Goal: Task Accomplishment & Management: Use online tool/utility

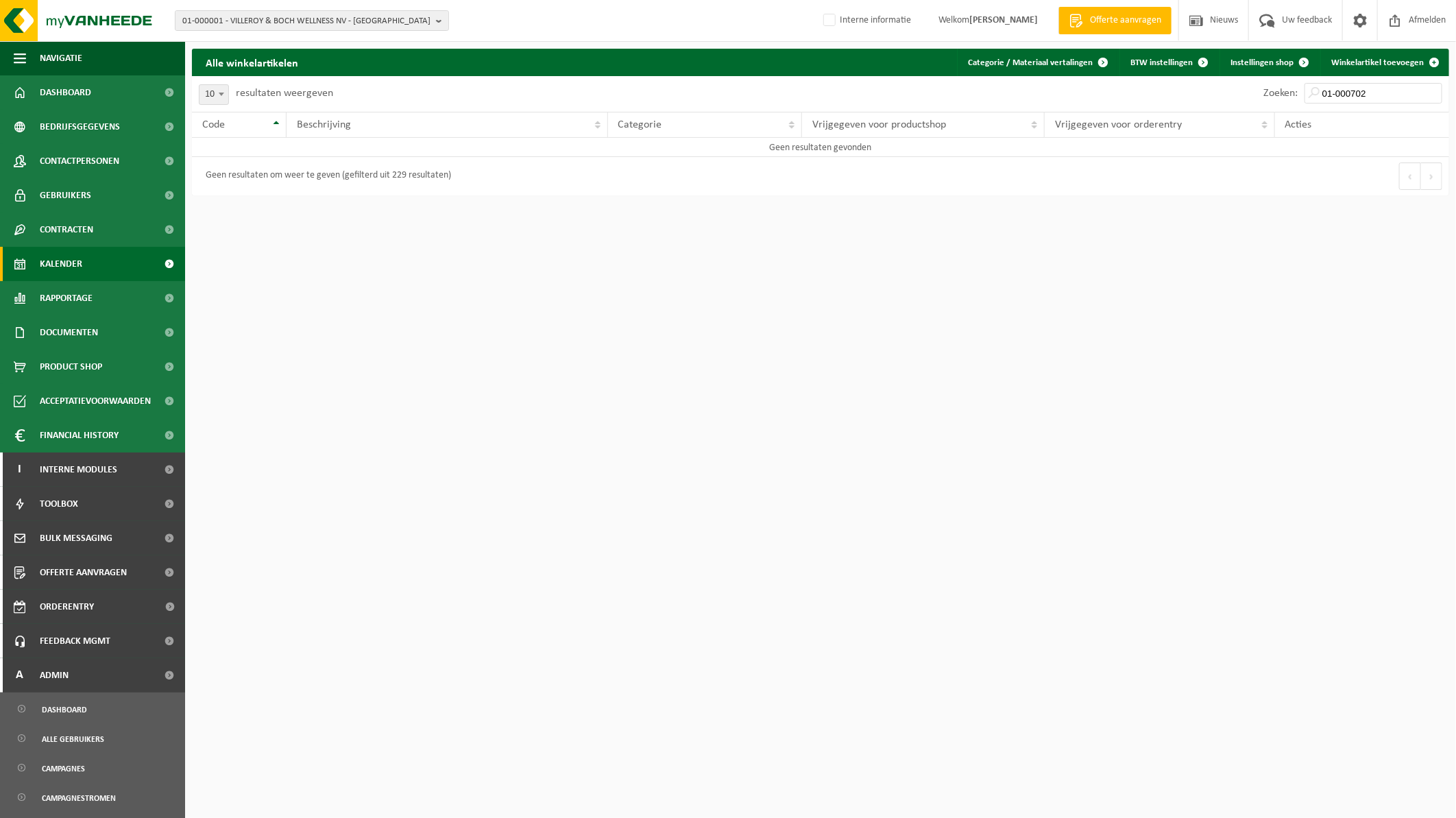
click at [56, 257] on span "Kalender" at bounding box center [61, 263] width 42 height 34
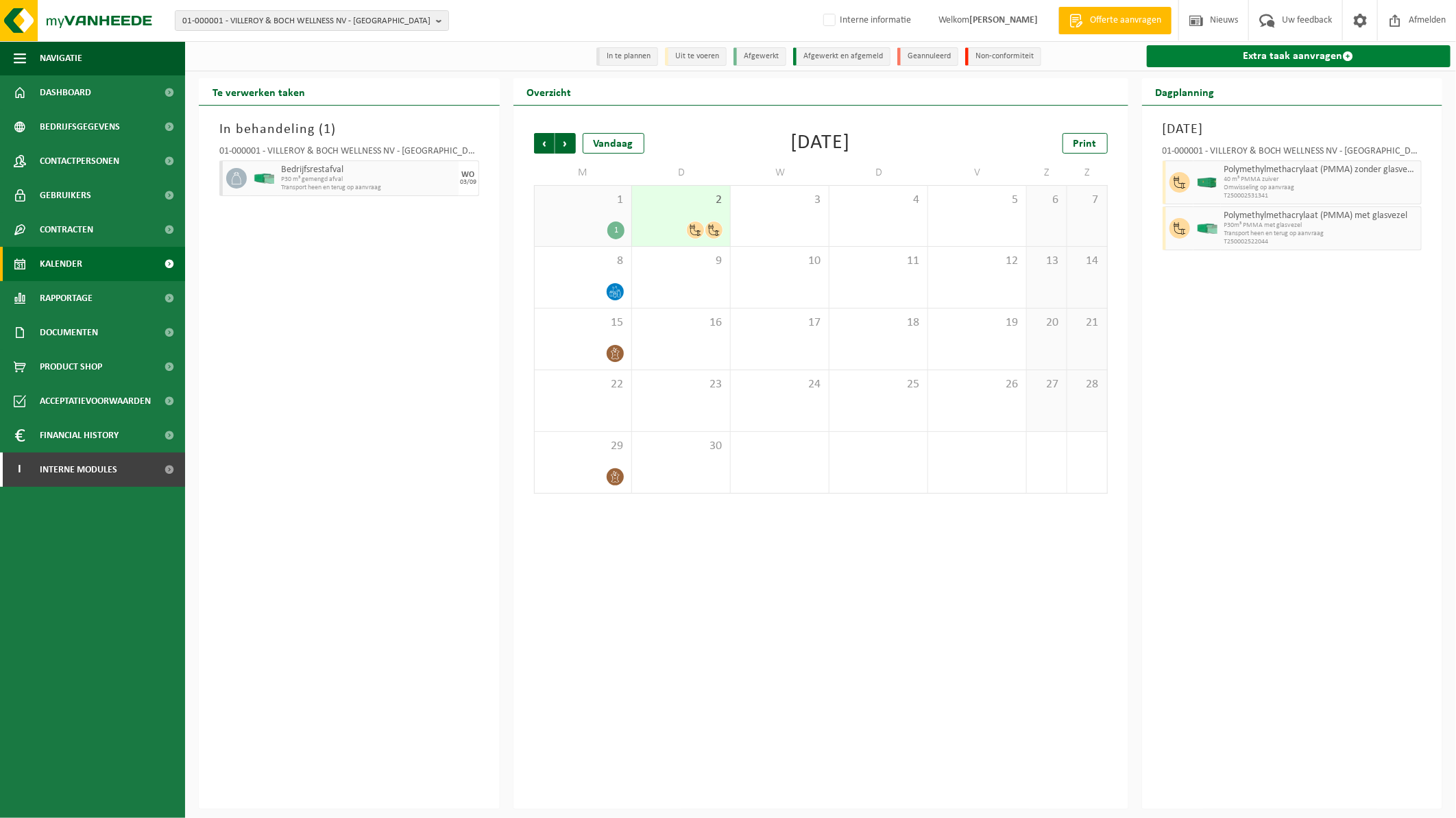
click at [1317, 58] on link "Extra taak aanvragen" at bounding box center [1299, 56] width 304 height 22
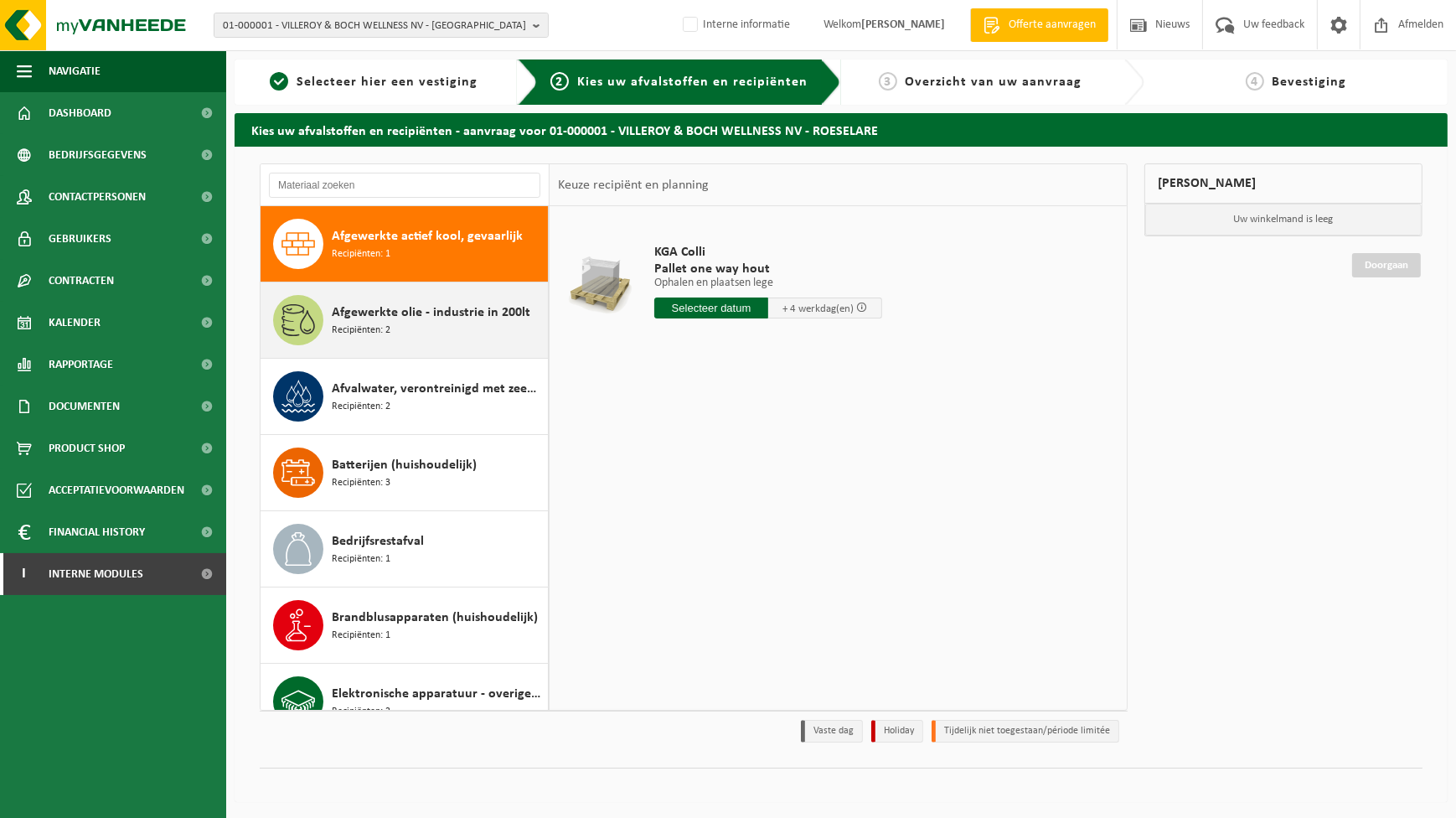
click at [402, 327] on div "Afgewerkte olie - industrie in 200lt Recipiënten: 2" at bounding box center [438, 320] width 212 height 51
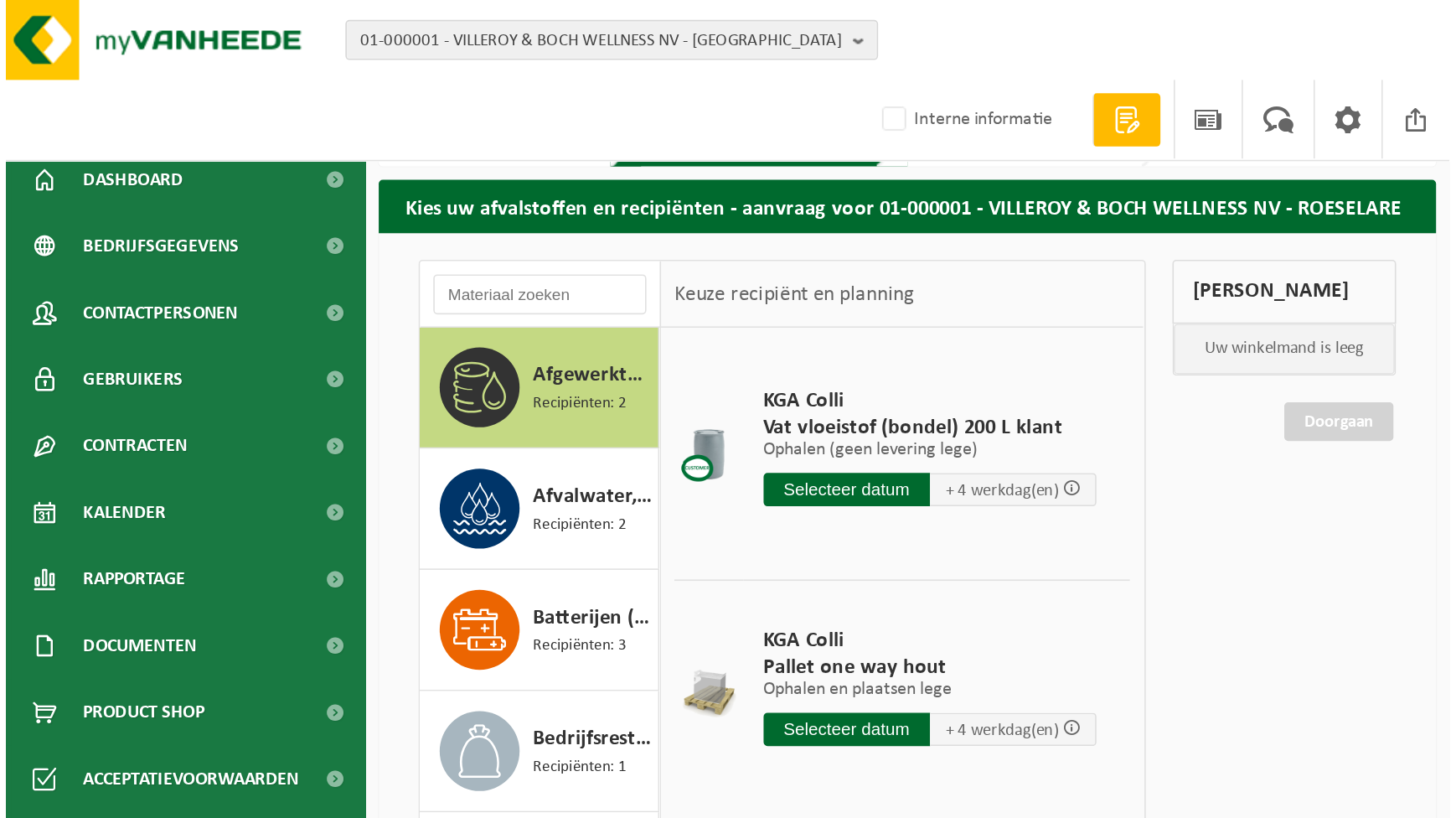
scroll to position [76, 0]
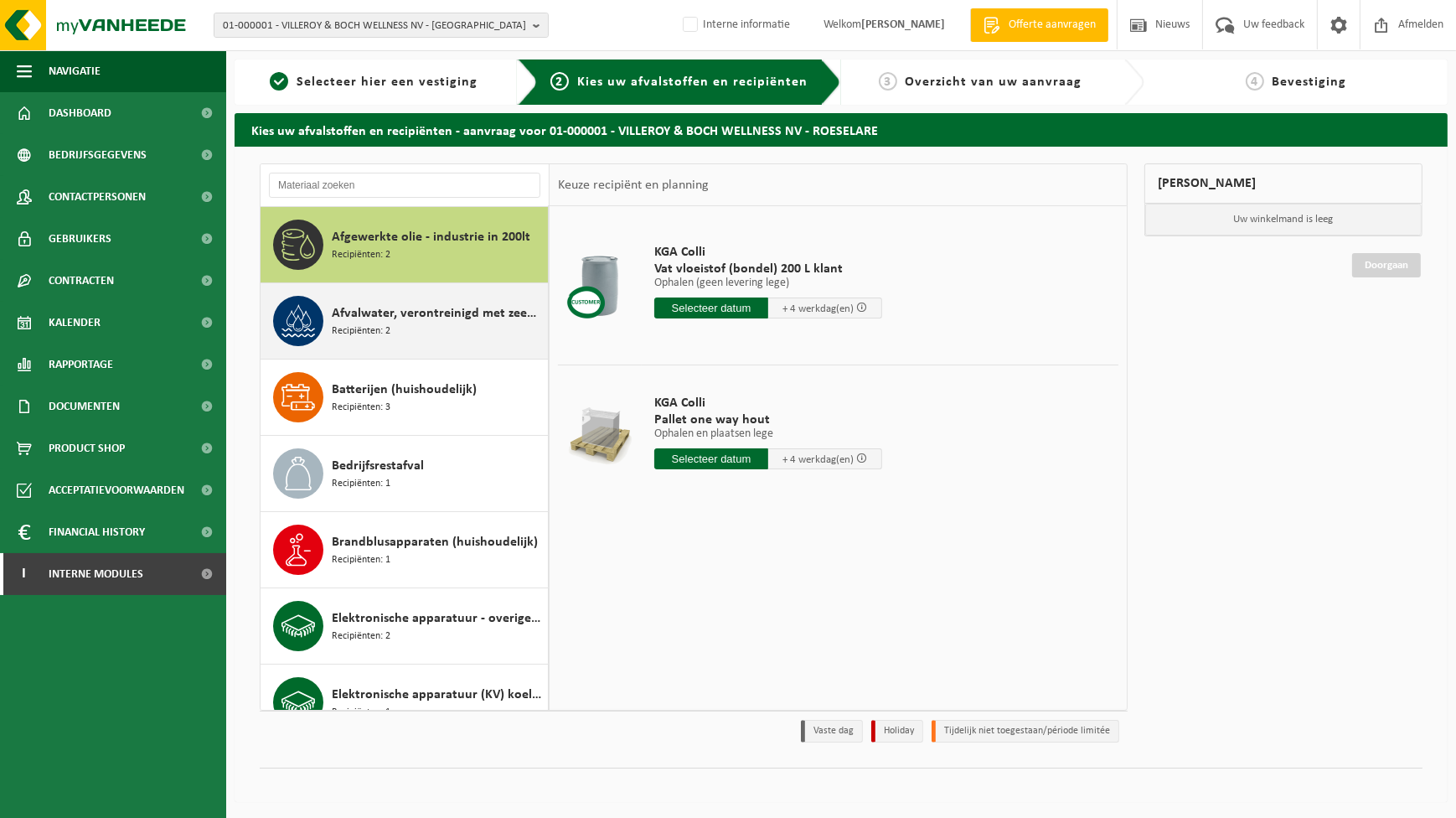
click at [379, 323] on span "Recipiënten: 2" at bounding box center [361, 331] width 58 height 16
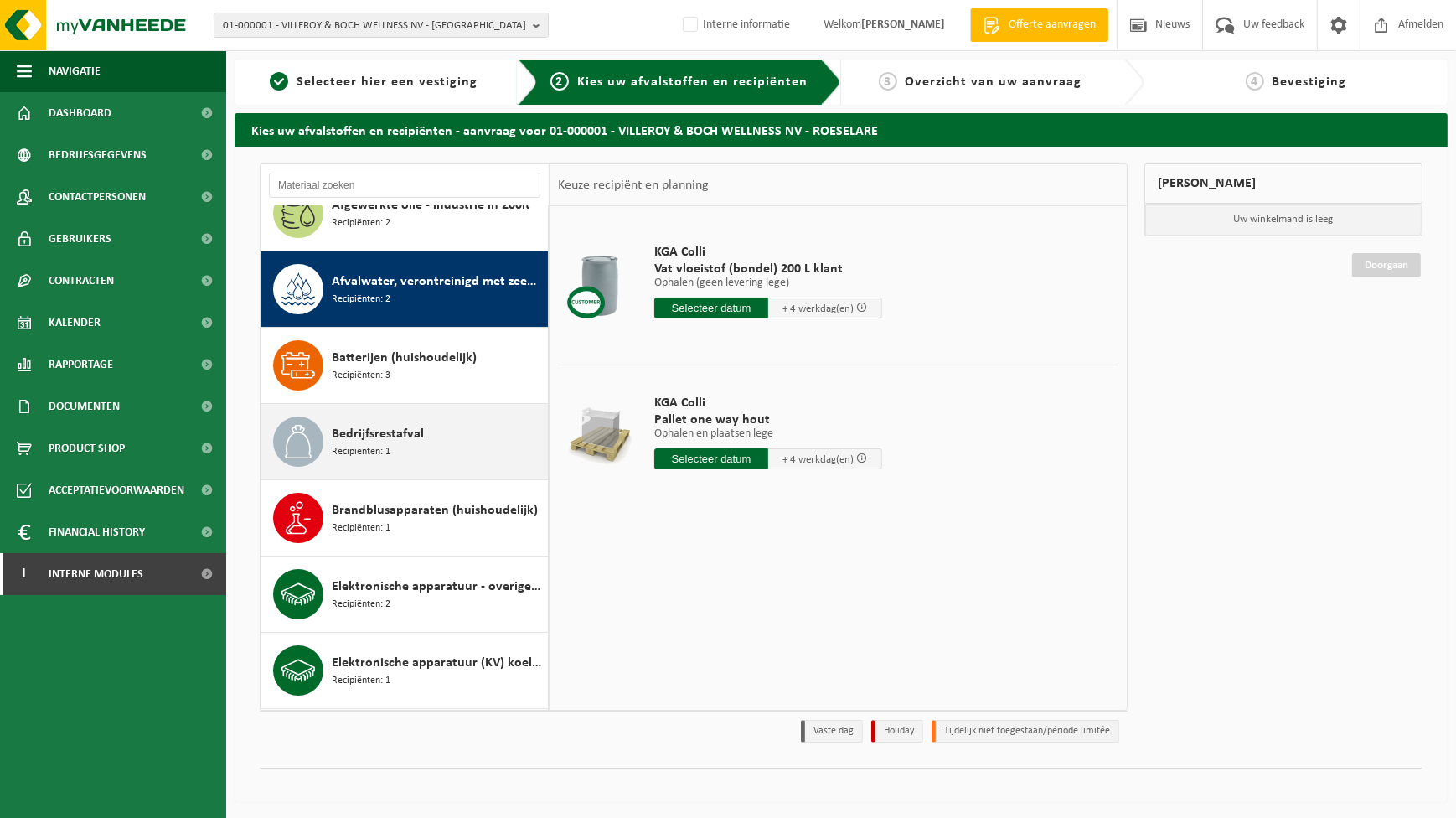
scroll to position [152, 0]
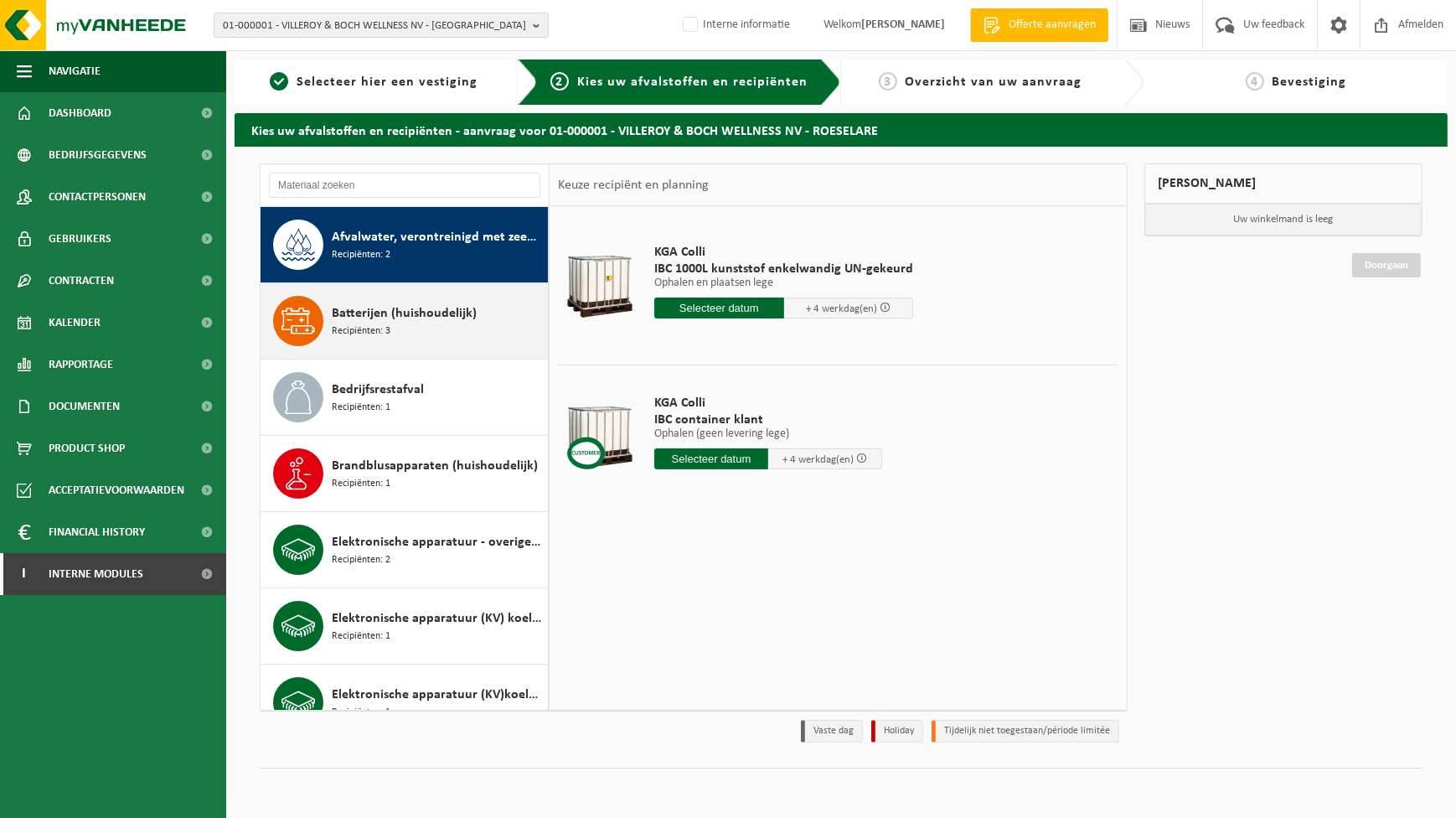
click at [379, 338] on div "Batterijen (huishoudelijk) Recipiënten: 3" at bounding box center [438, 321] width 212 height 51
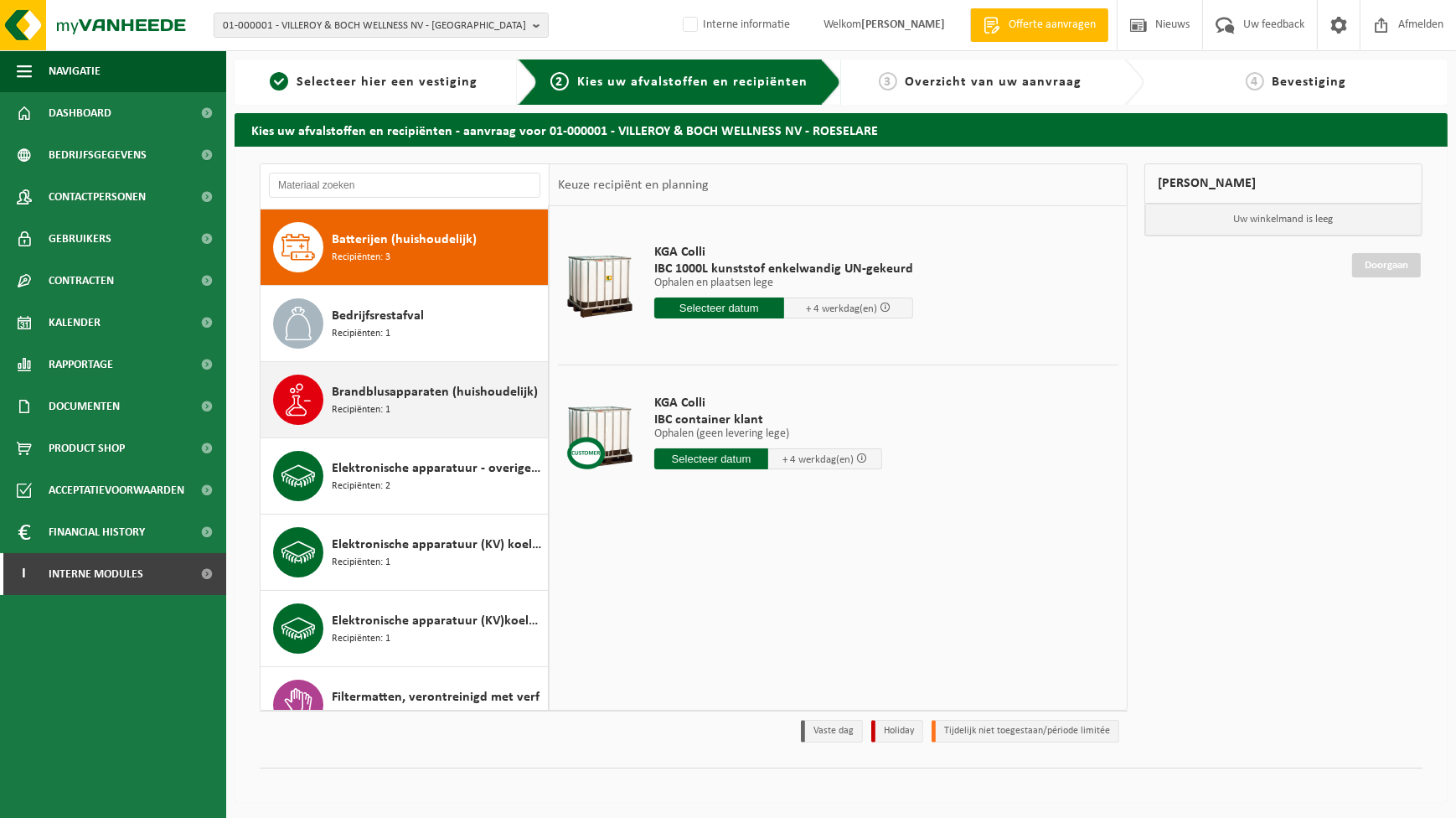
scroll to position [228, 0]
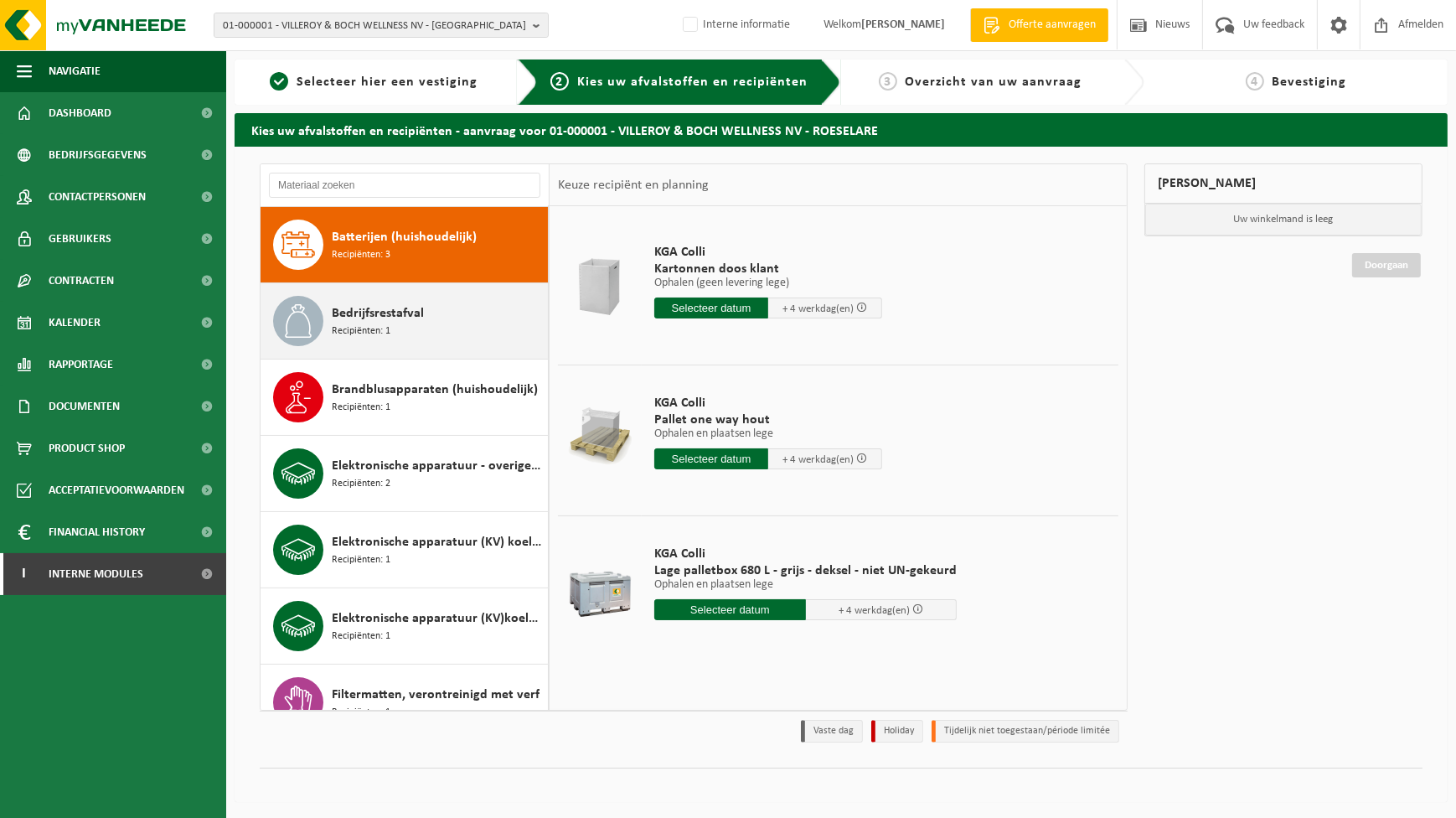
click at [390, 308] on span "Bedrijfsrestafval" at bounding box center [377, 313] width 92 height 20
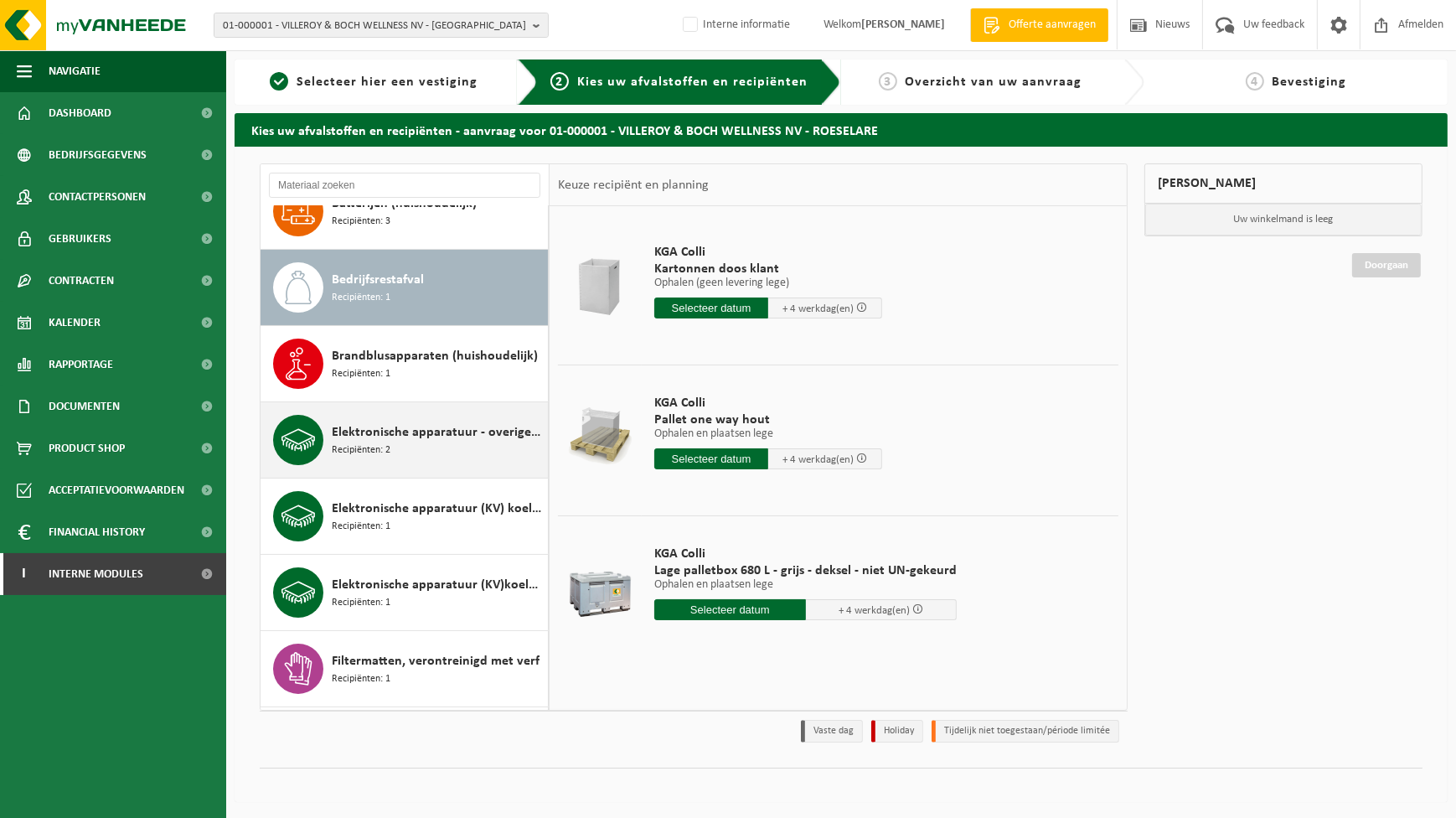
scroll to position [304, 0]
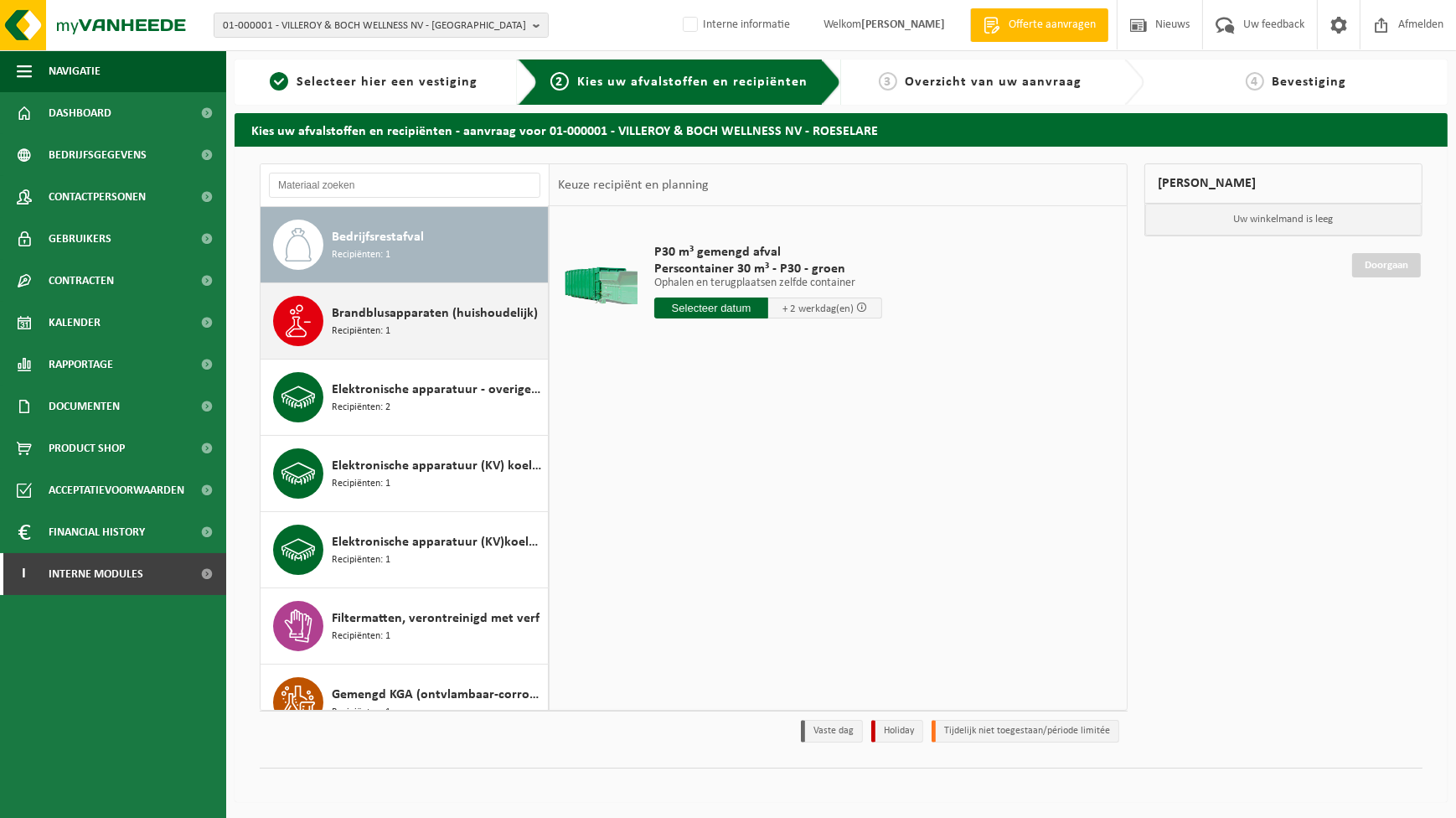
click at [401, 319] on div "Brandblusapparaten (huishoudelijk) Recipiënten: 1" at bounding box center [438, 321] width 212 height 51
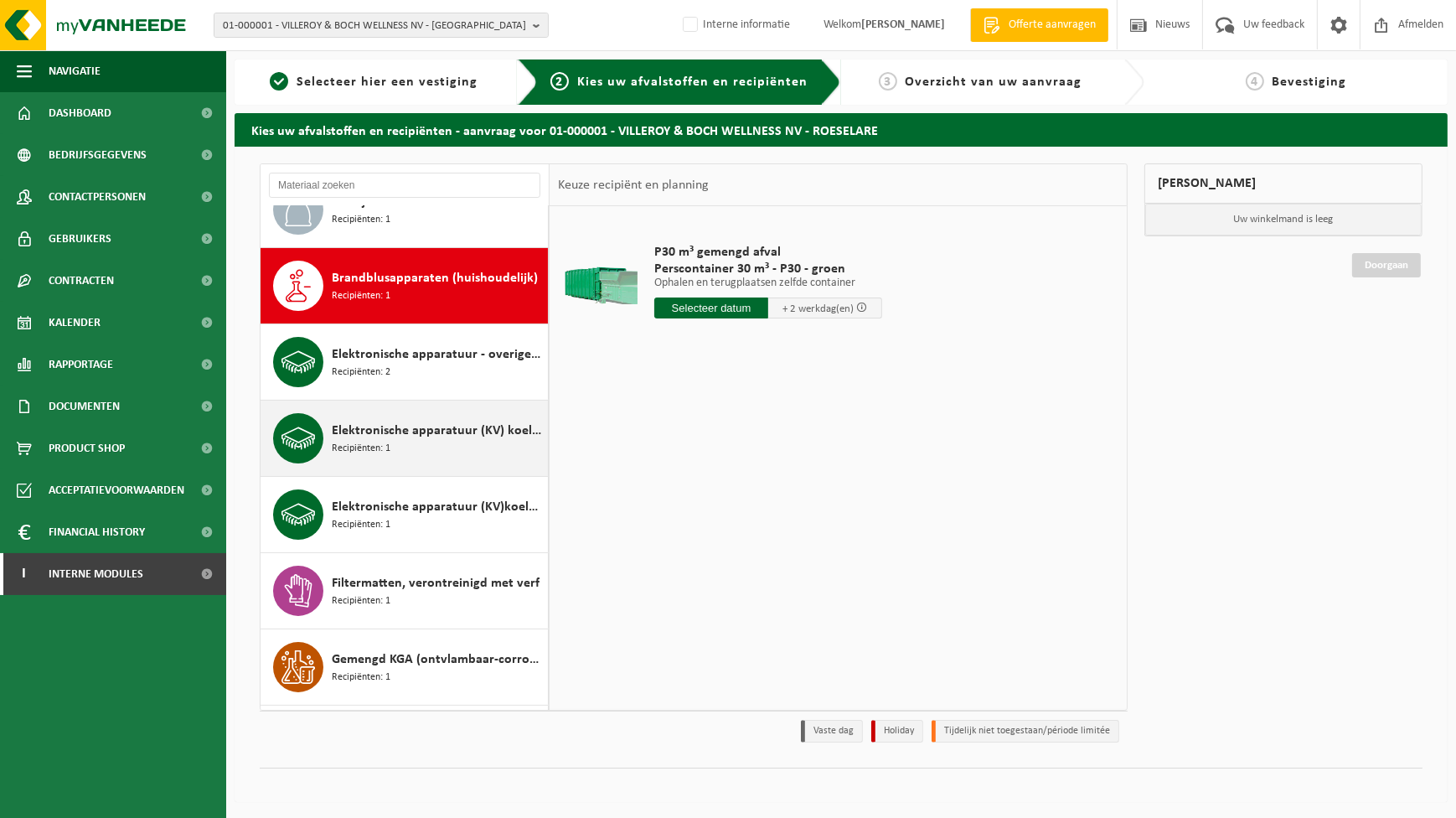
scroll to position [380, 0]
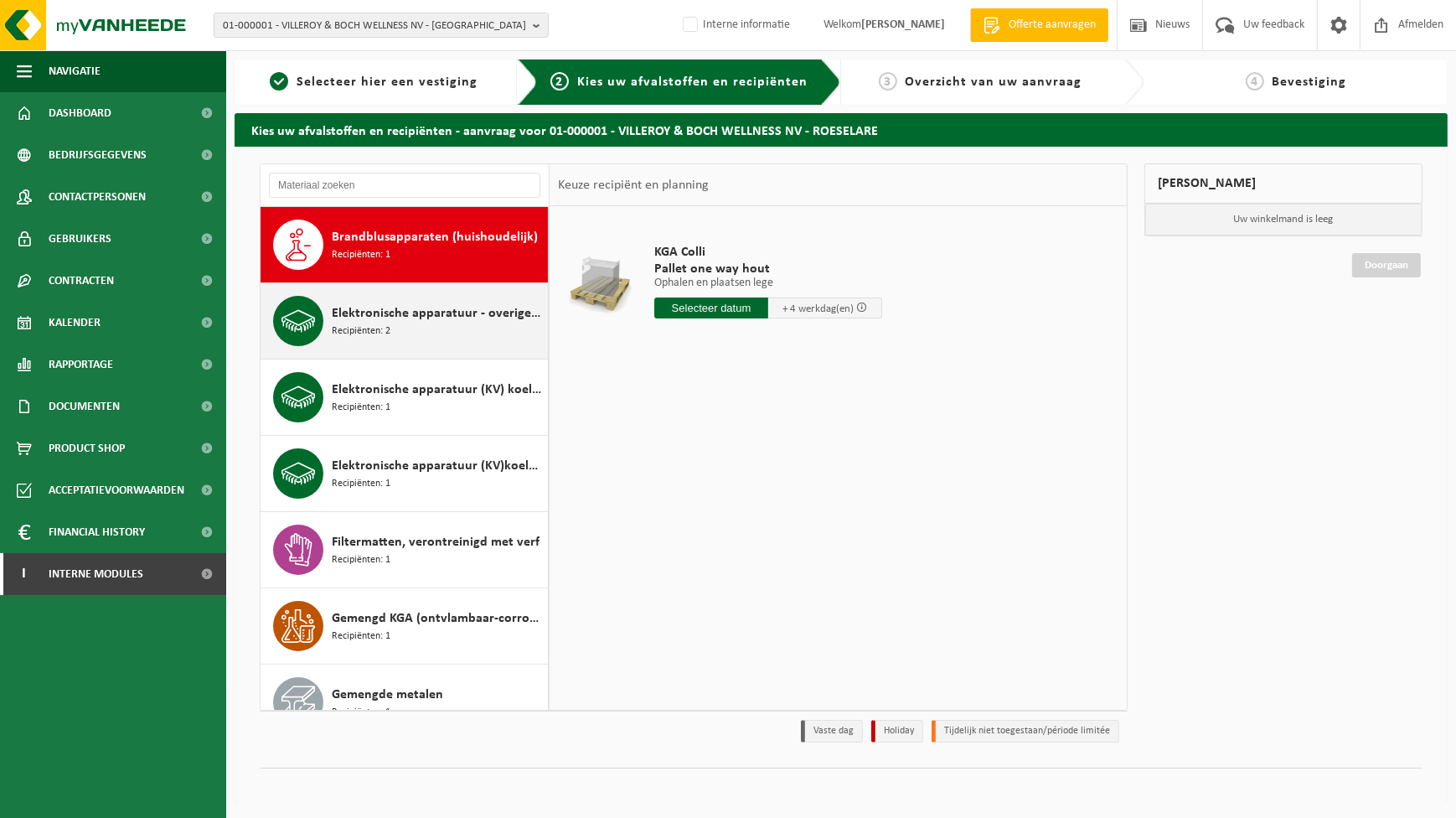
click at [393, 317] on span "Elektronische apparatuur - overige (OVE)" at bounding box center [438, 313] width 212 height 20
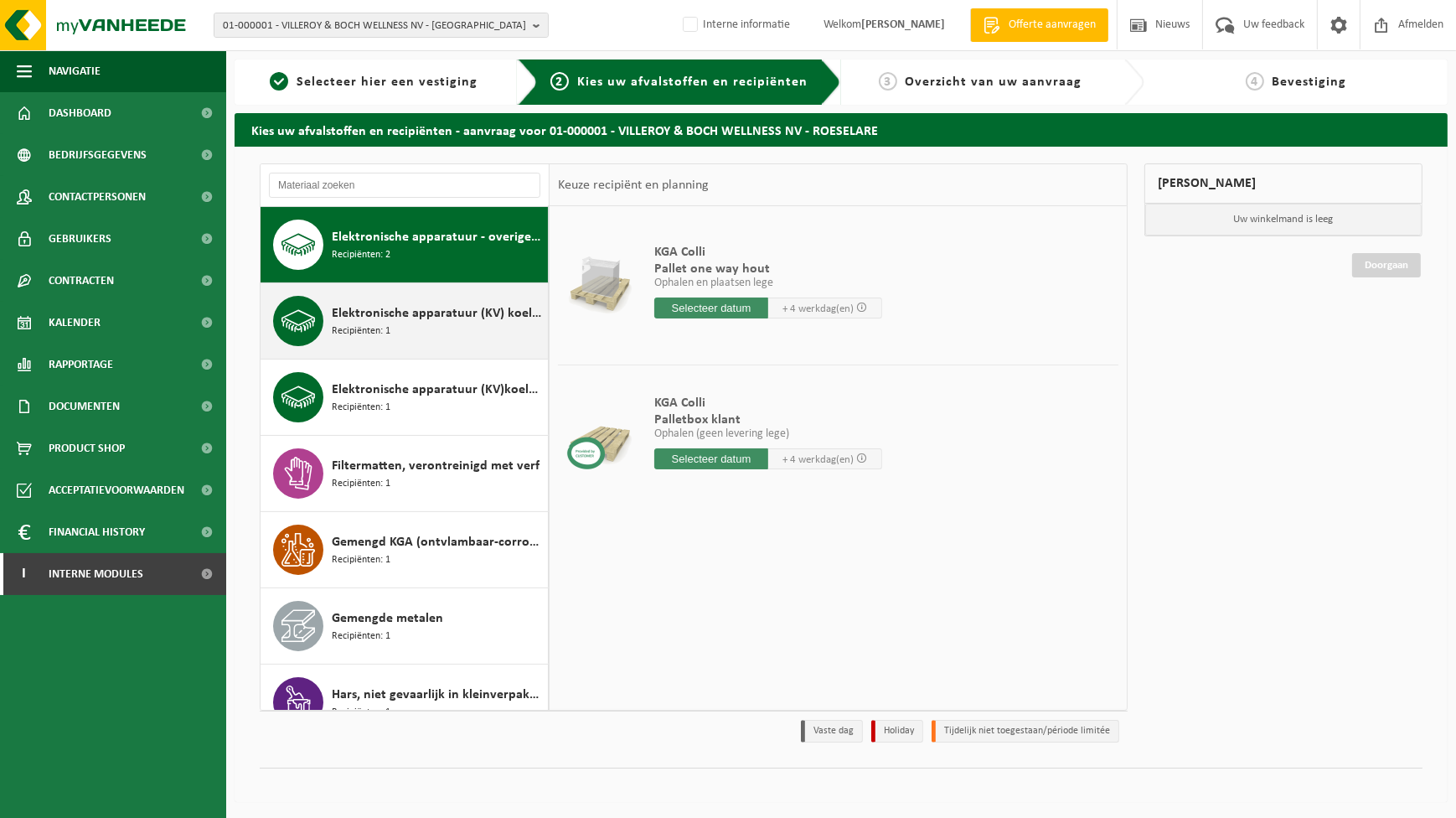
click at [354, 318] on span "Elektronische apparatuur (KV) koelvries (huishoudelijk)" at bounding box center [438, 313] width 212 height 20
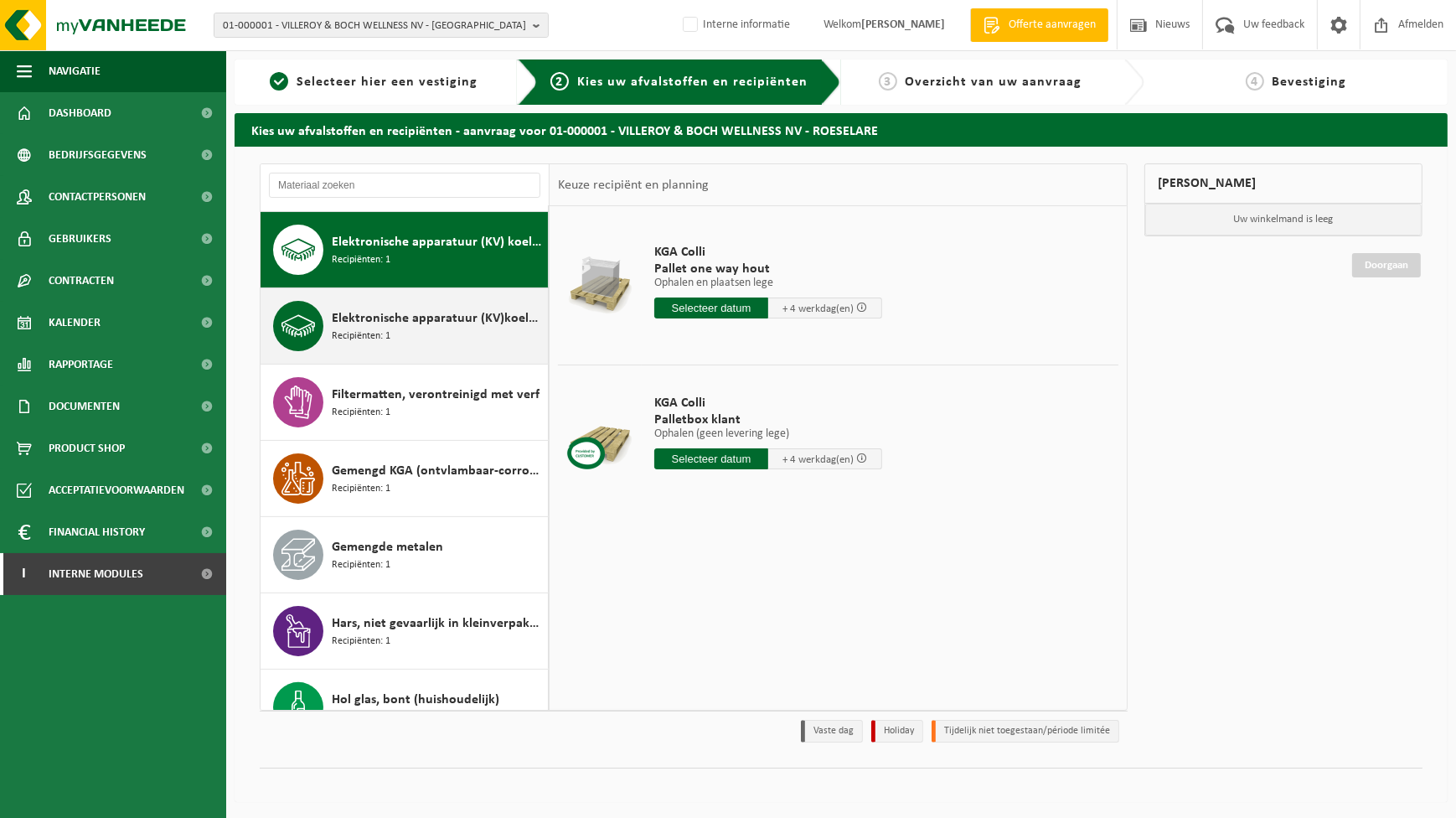
scroll to position [533, 0]
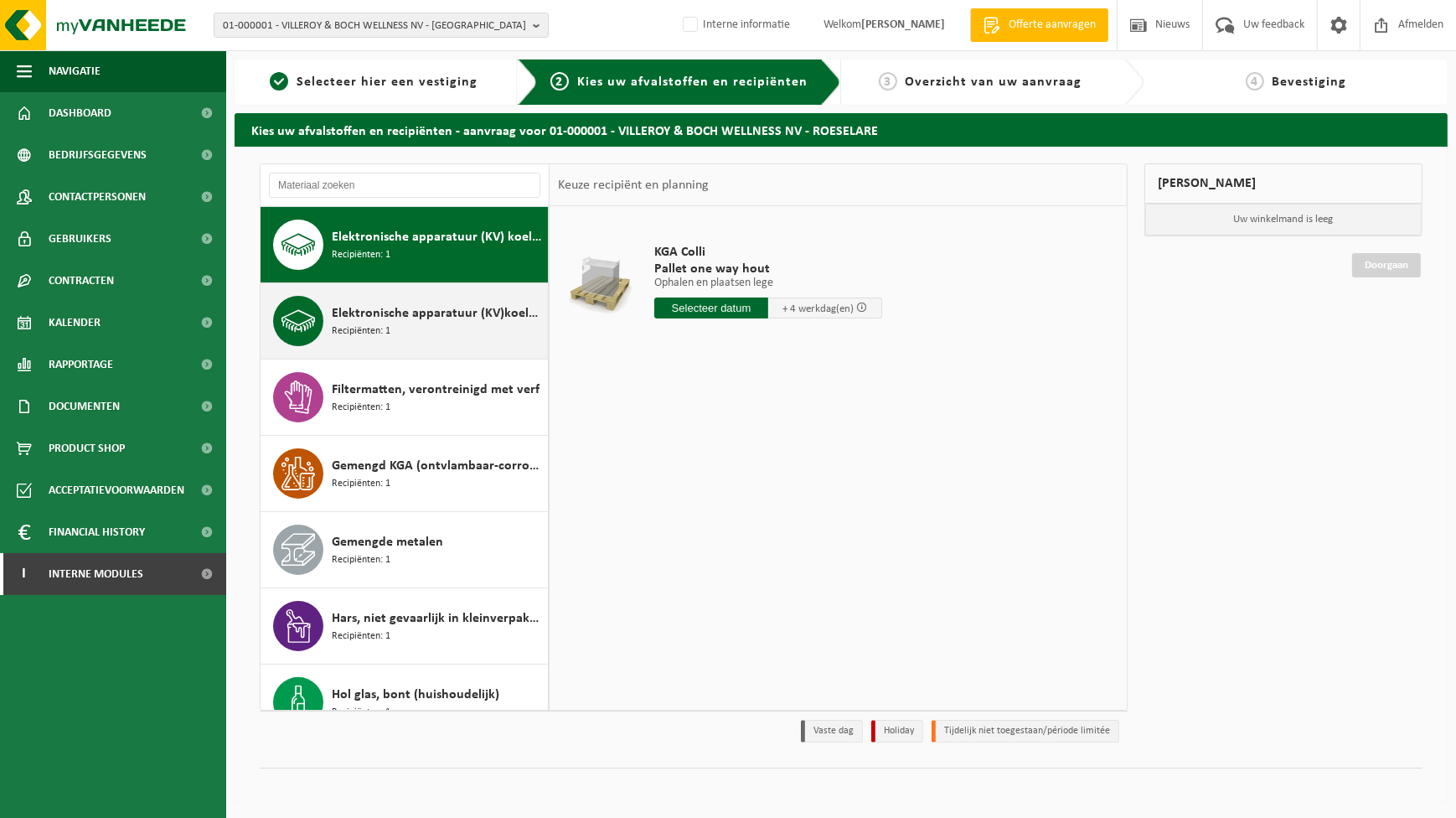
click at [345, 338] on div "Elektronische apparatuur (KV)koelvries, industrieel Recipiënten: 1" at bounding box center [438, 321] width 212 height 51
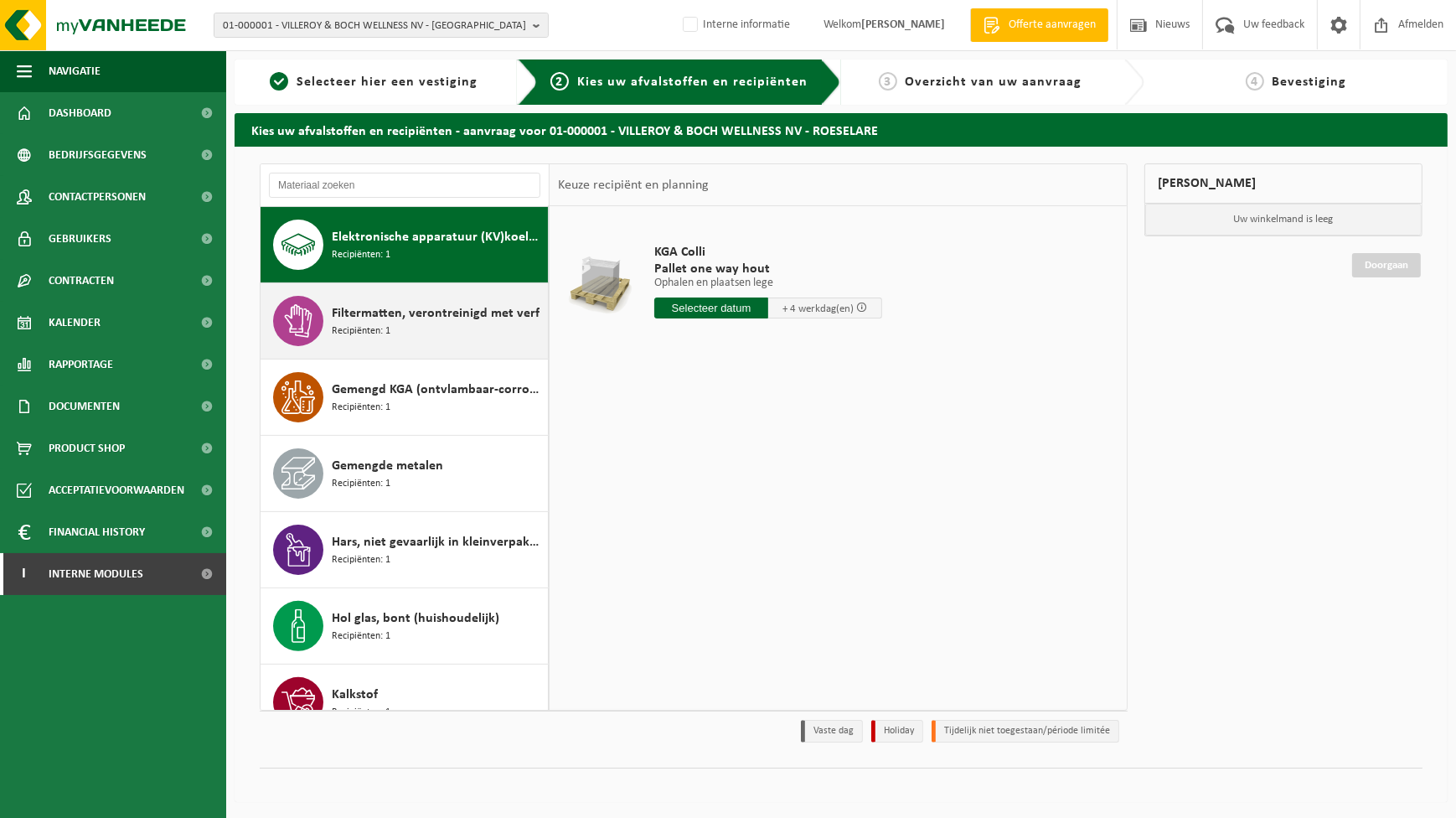
click at [352, 348] on div "Filtermatten, verontreinigd met verf Recipiënten: 1" at bounding box center [405, 321] width 288 height 76
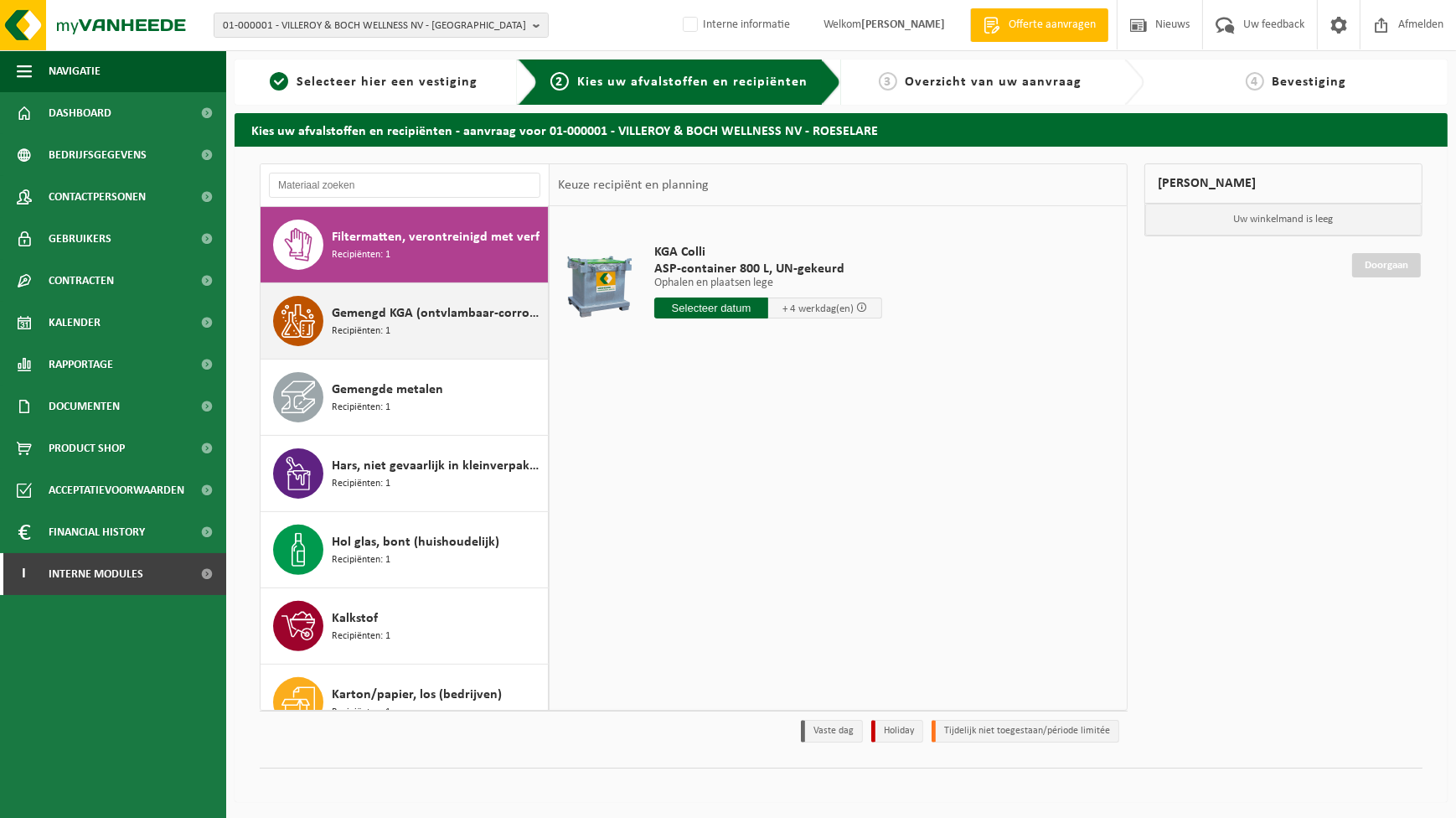
click at [379, 323] on span "Recipiënten: 1" at bounding box center [361, 331] width 58 height 16
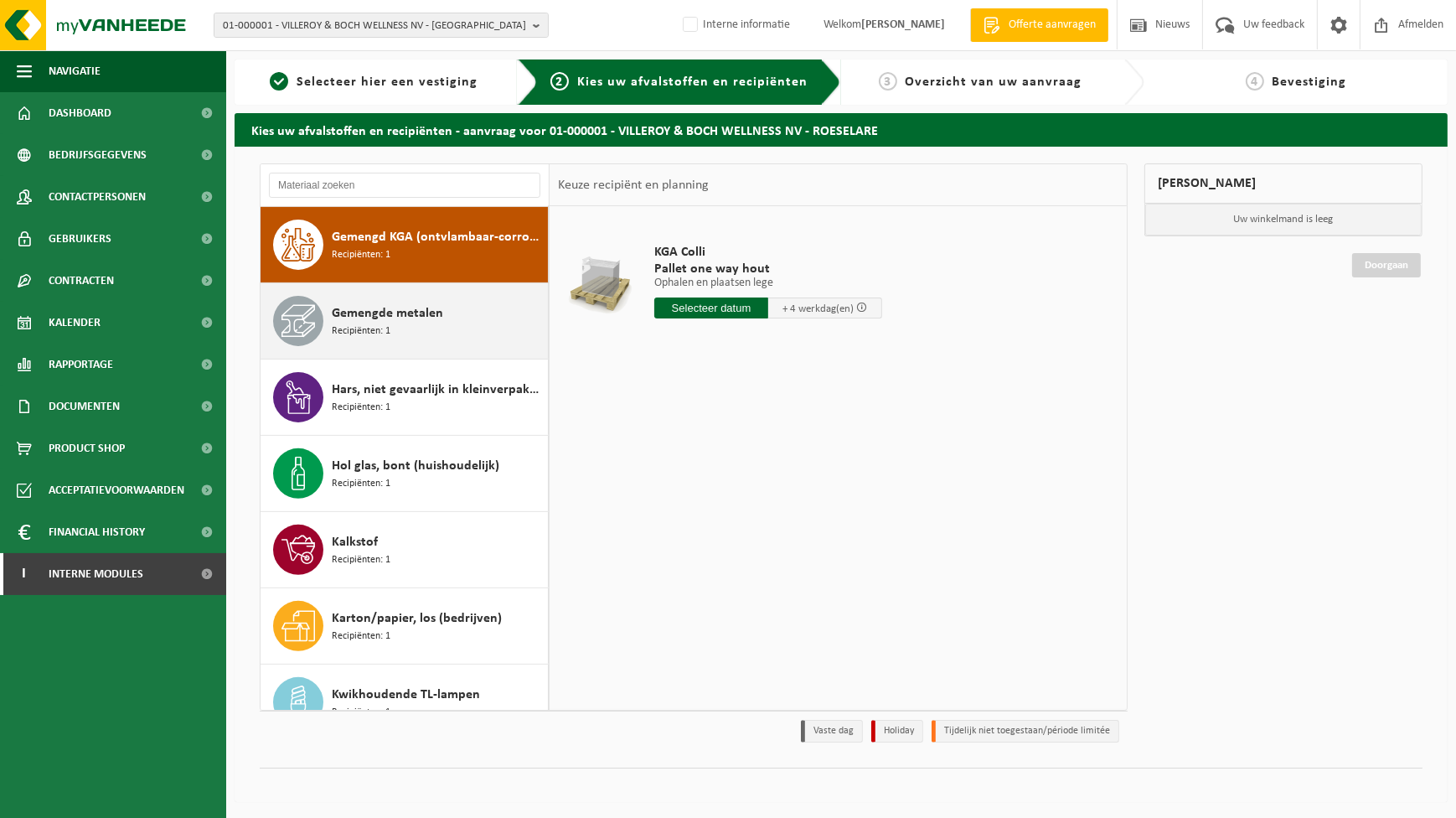
click at [391, 327] on div "Gemengde metalen Recipiënten: 1" at bounding box center [438, 321] width 212 height 51
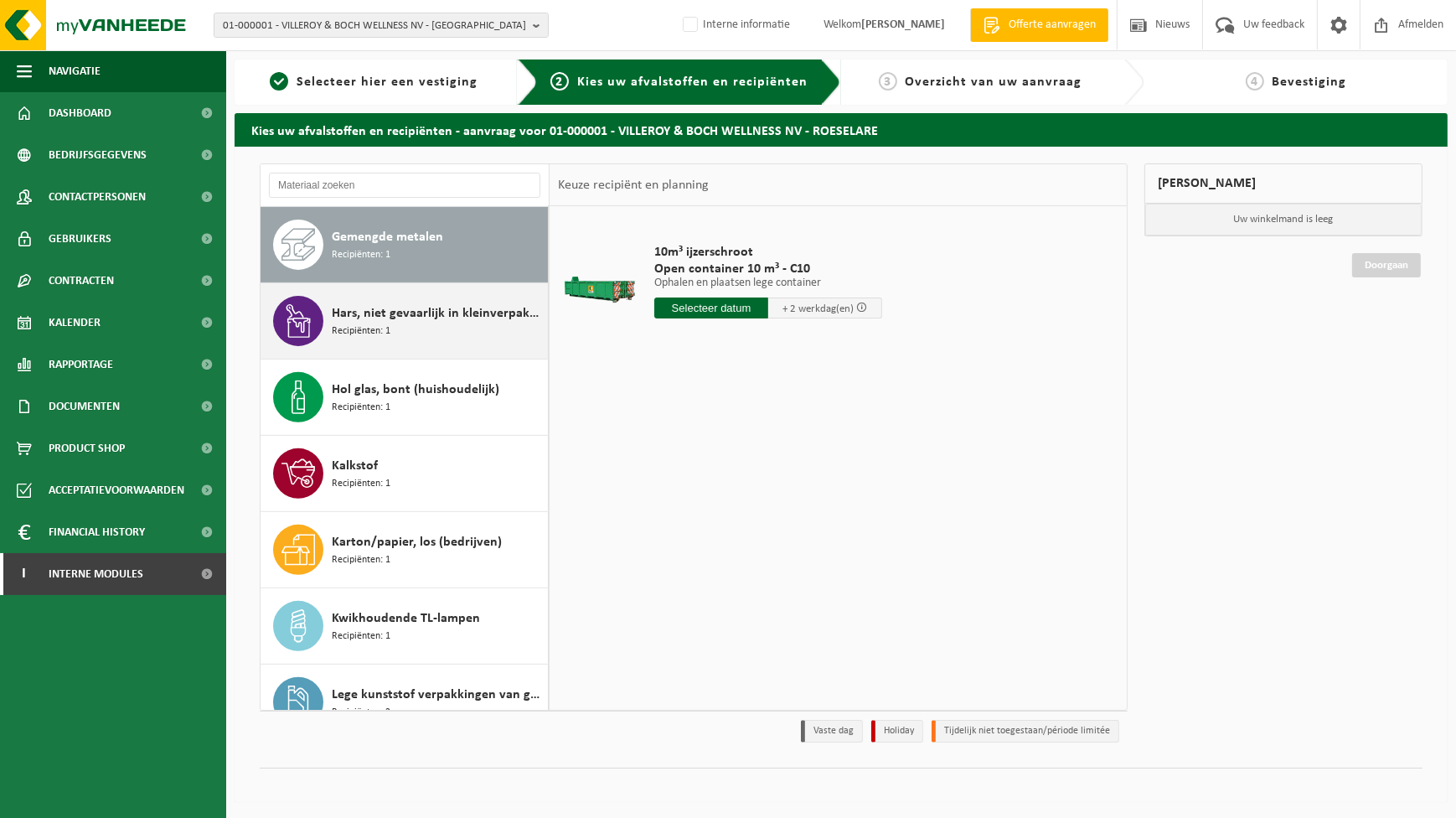
click at [405, 327] on div "Hars, niet gevaarlijk in kleinverpakking Recipiënten: 1" at bounding box center [438, 321] width 212 height 51
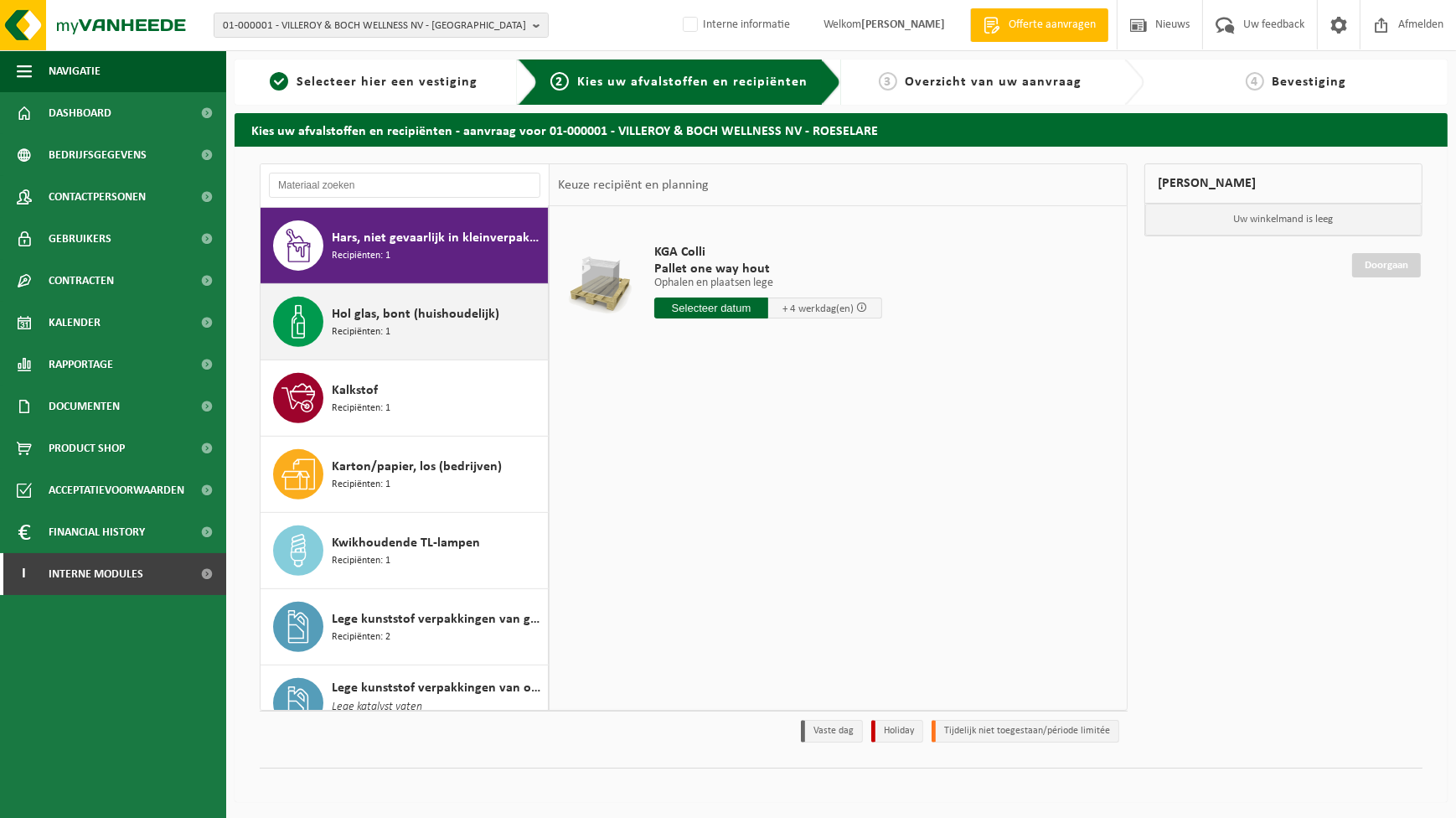
click at [379, 324] on span "Recipiënten: 1" at bounding box center [361, 332] width 58 height 16
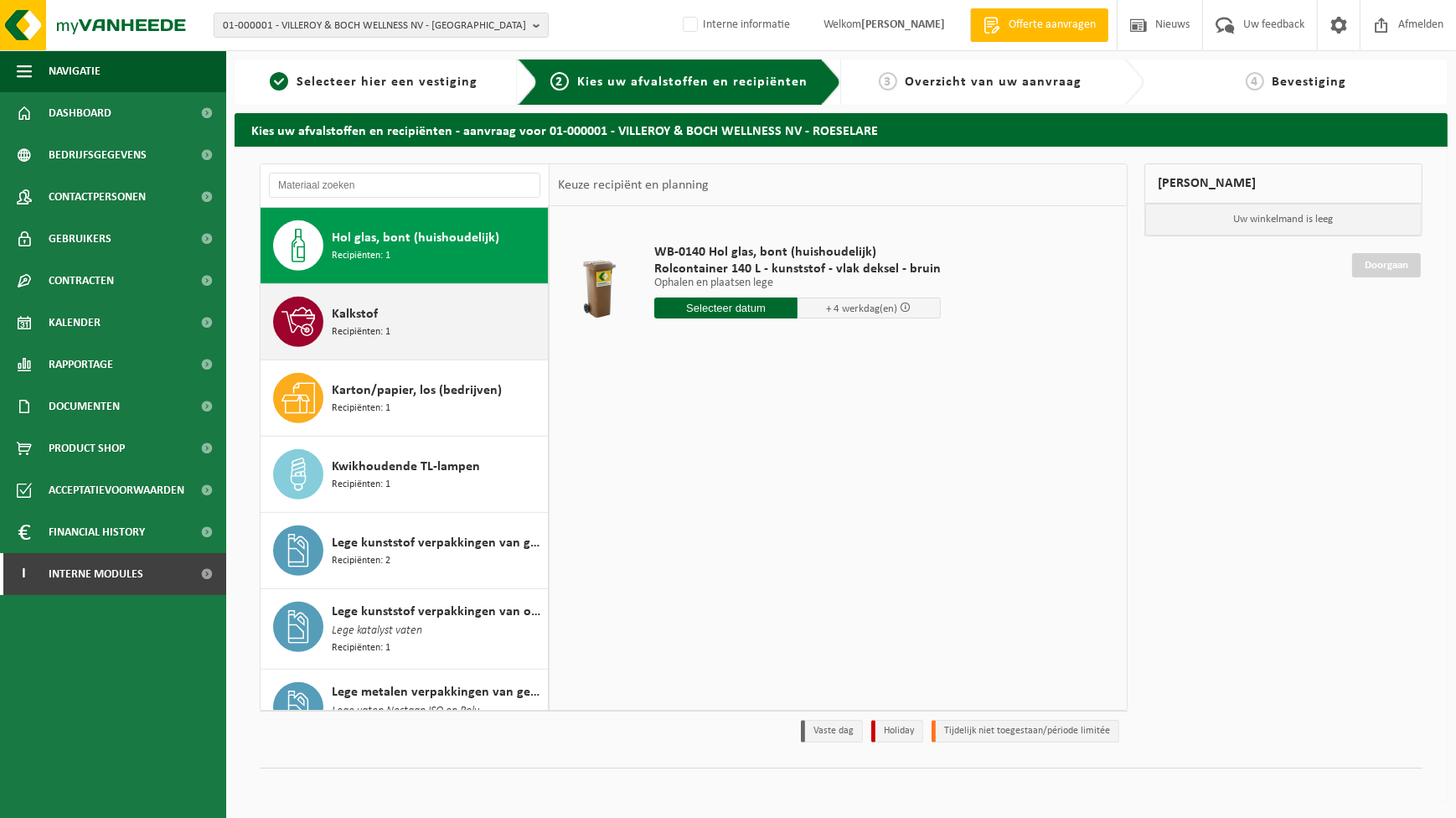
click at [387, 326] on span "Recipiënten: 1" at bounding box center [361, 332] width 58 height 16
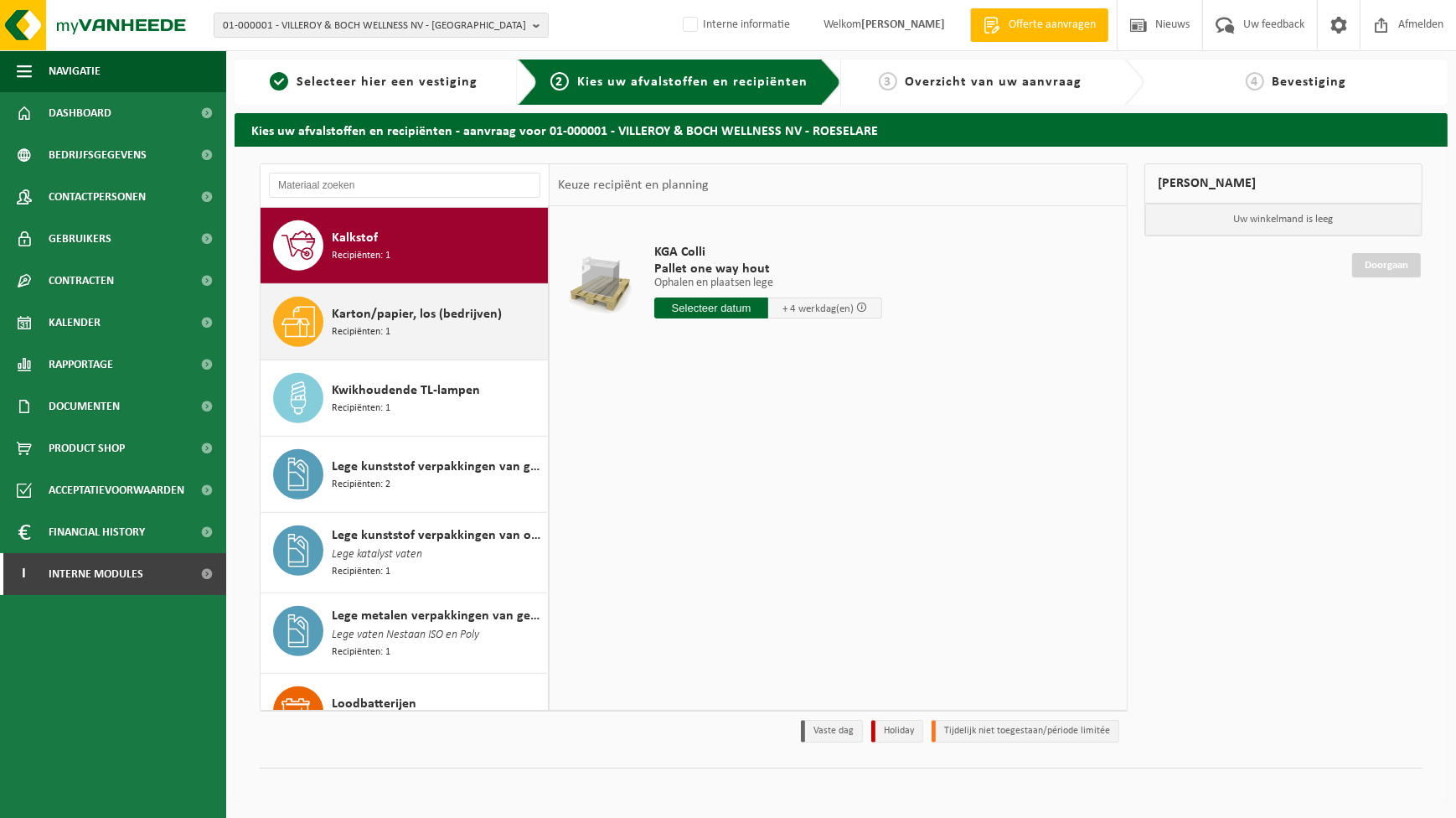
click at [396, 327] on div "Karton/papier, los (bedrijven) Recipiënten: 1" at bounding box center [438, 322] width 212 height 51
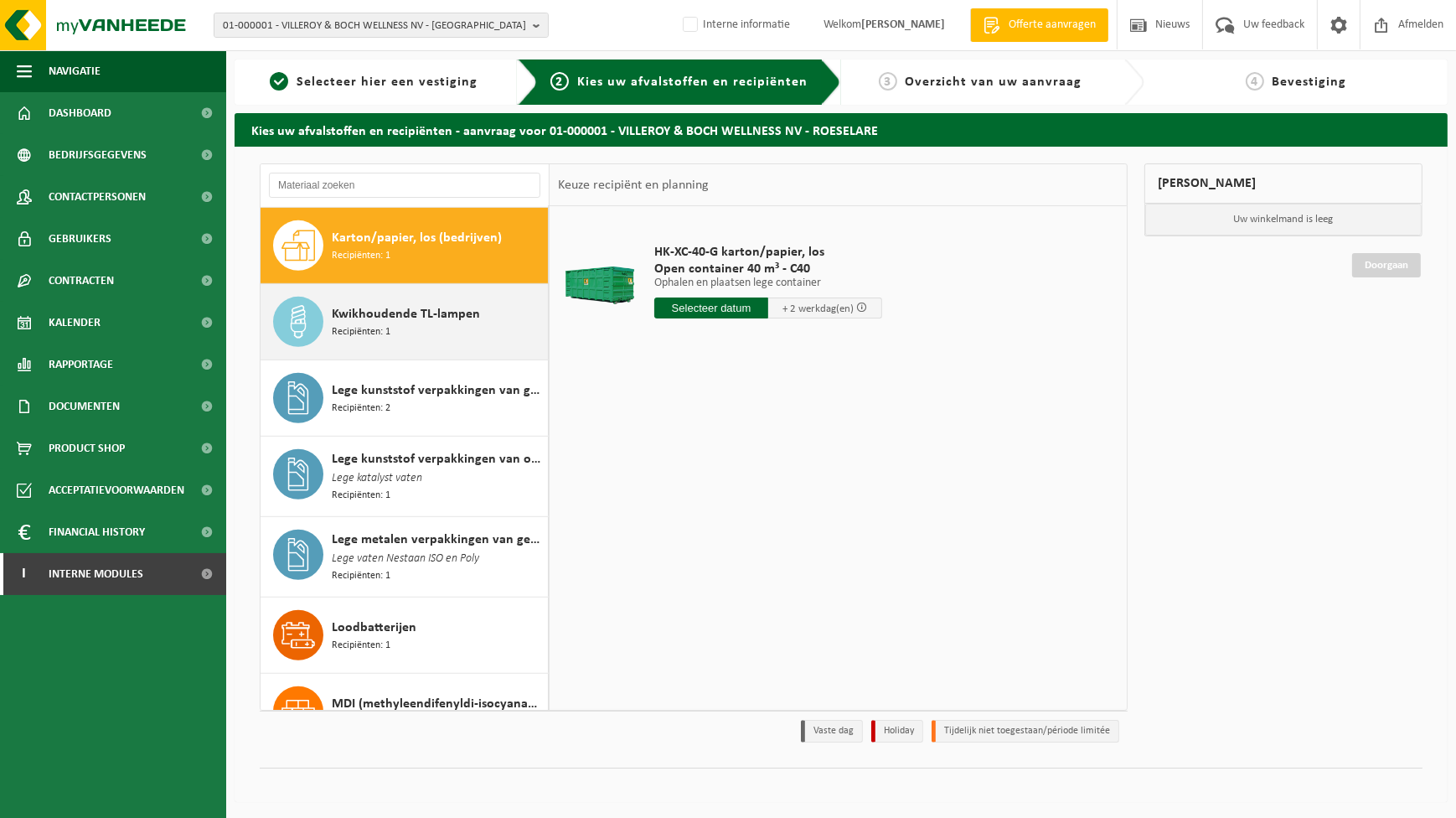
click at [406, 307] on span "Kwikhoudende TL-lampen" at bounding box center [406, 314] width 148 height 20
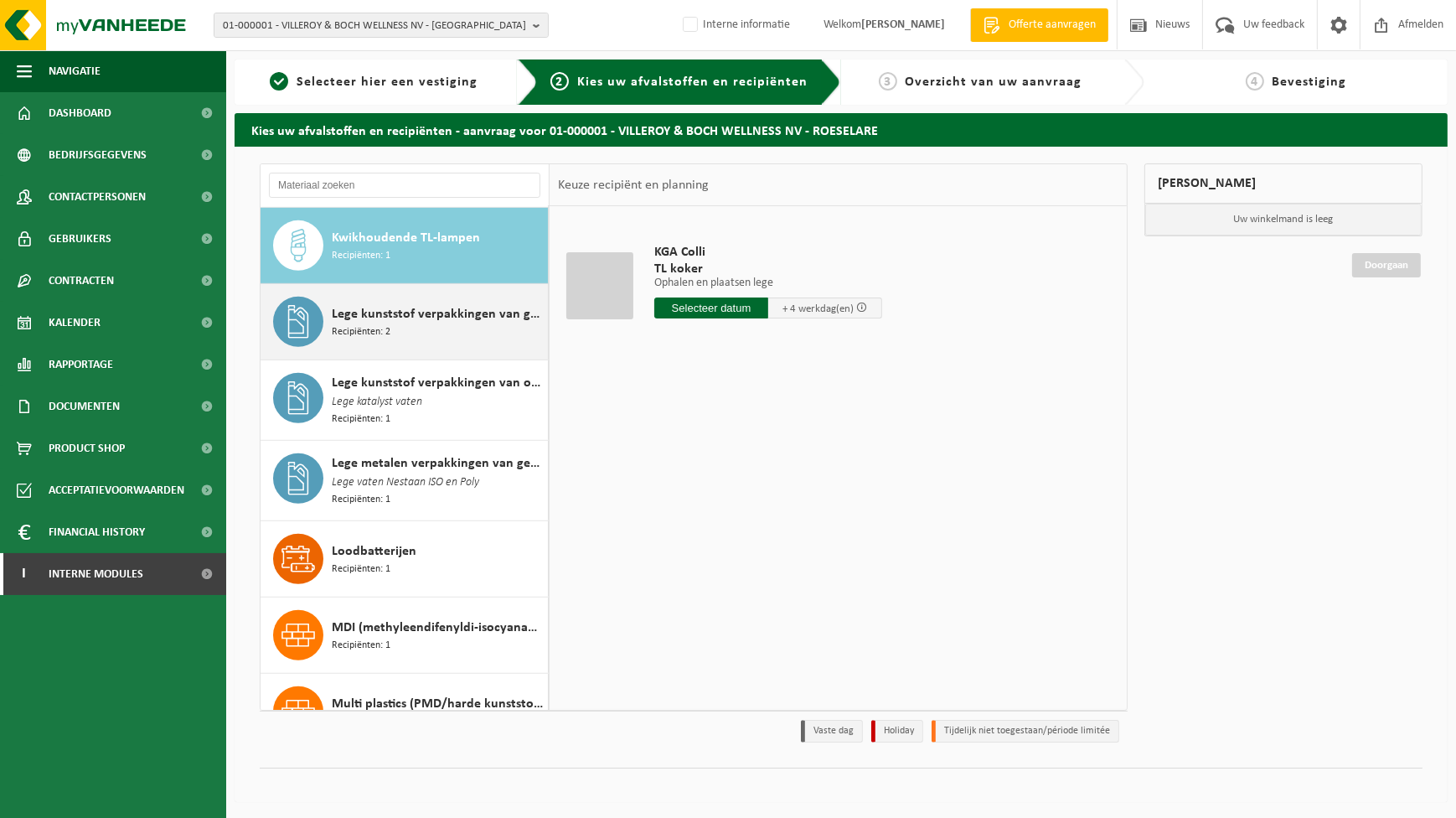
click at [421, 318] on span "Lege kunststof verpakkingen van gevaarlijke stoffen" at bounding box center [438, 314] width 212 height 20
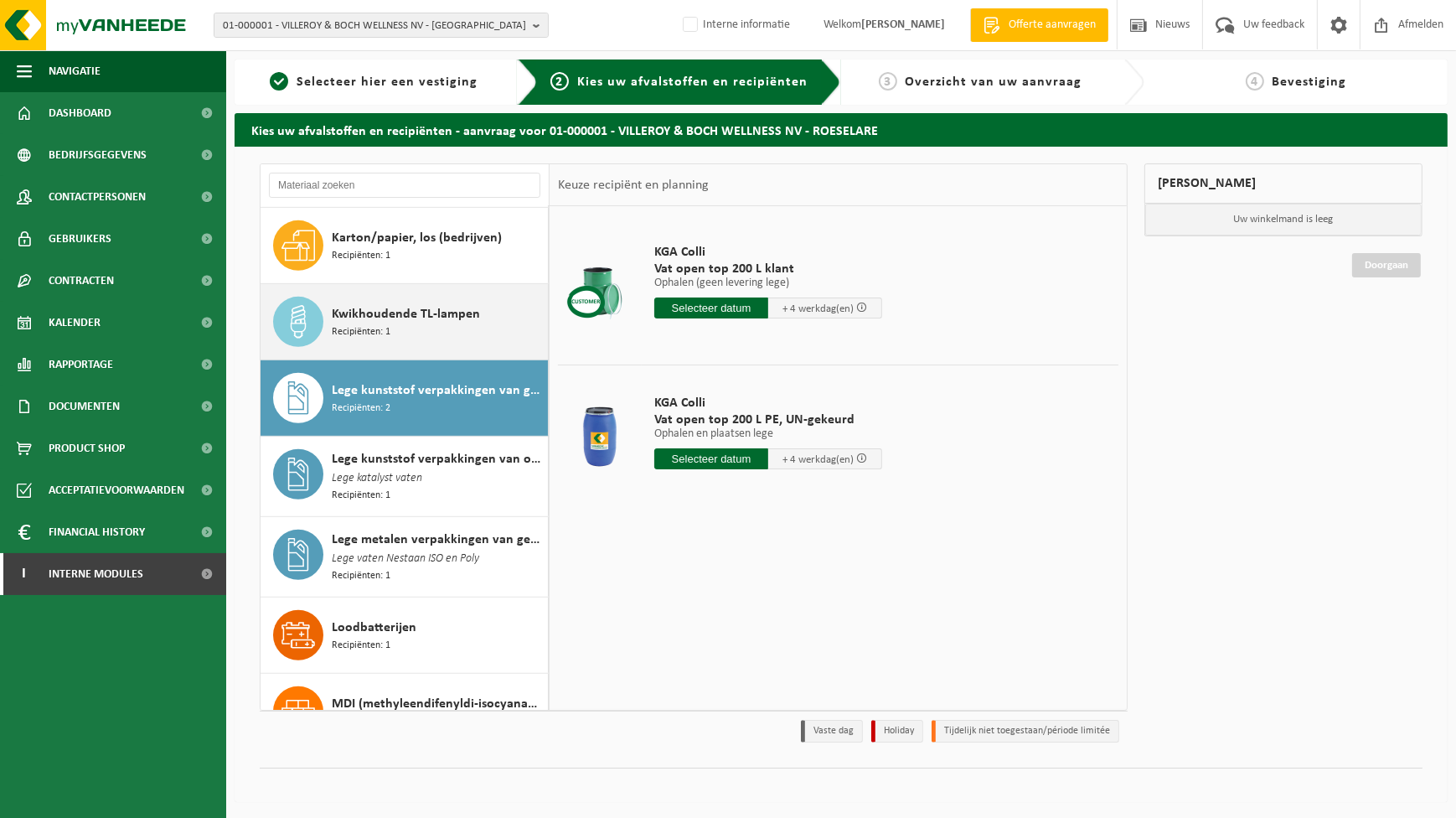
click at [390, 327] on div "Kwikhoudende TL-lampen Recipiënten: 1" at bounding box center [438, 322] width 212 height 51
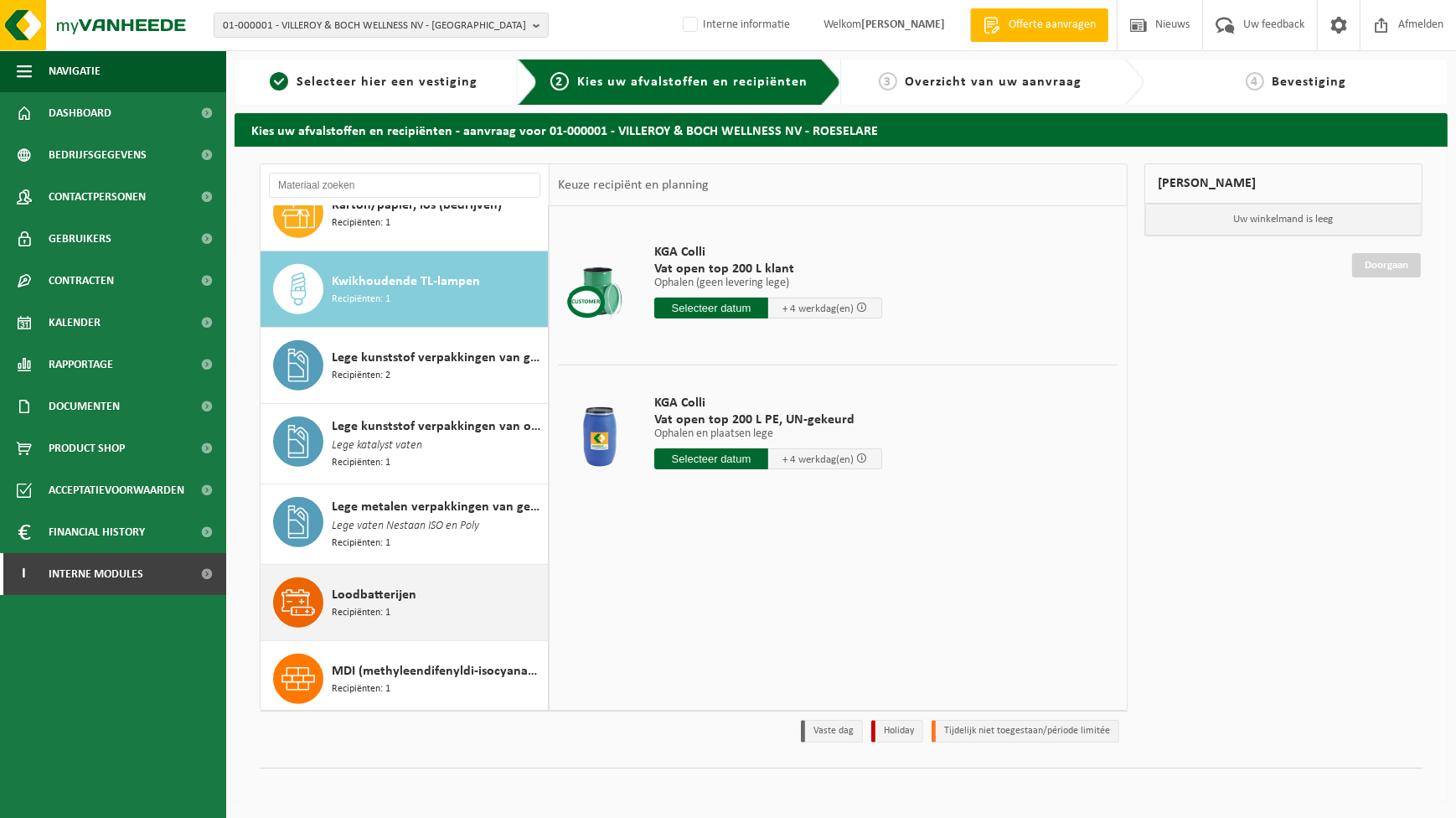
scroll to position [1218, 0]
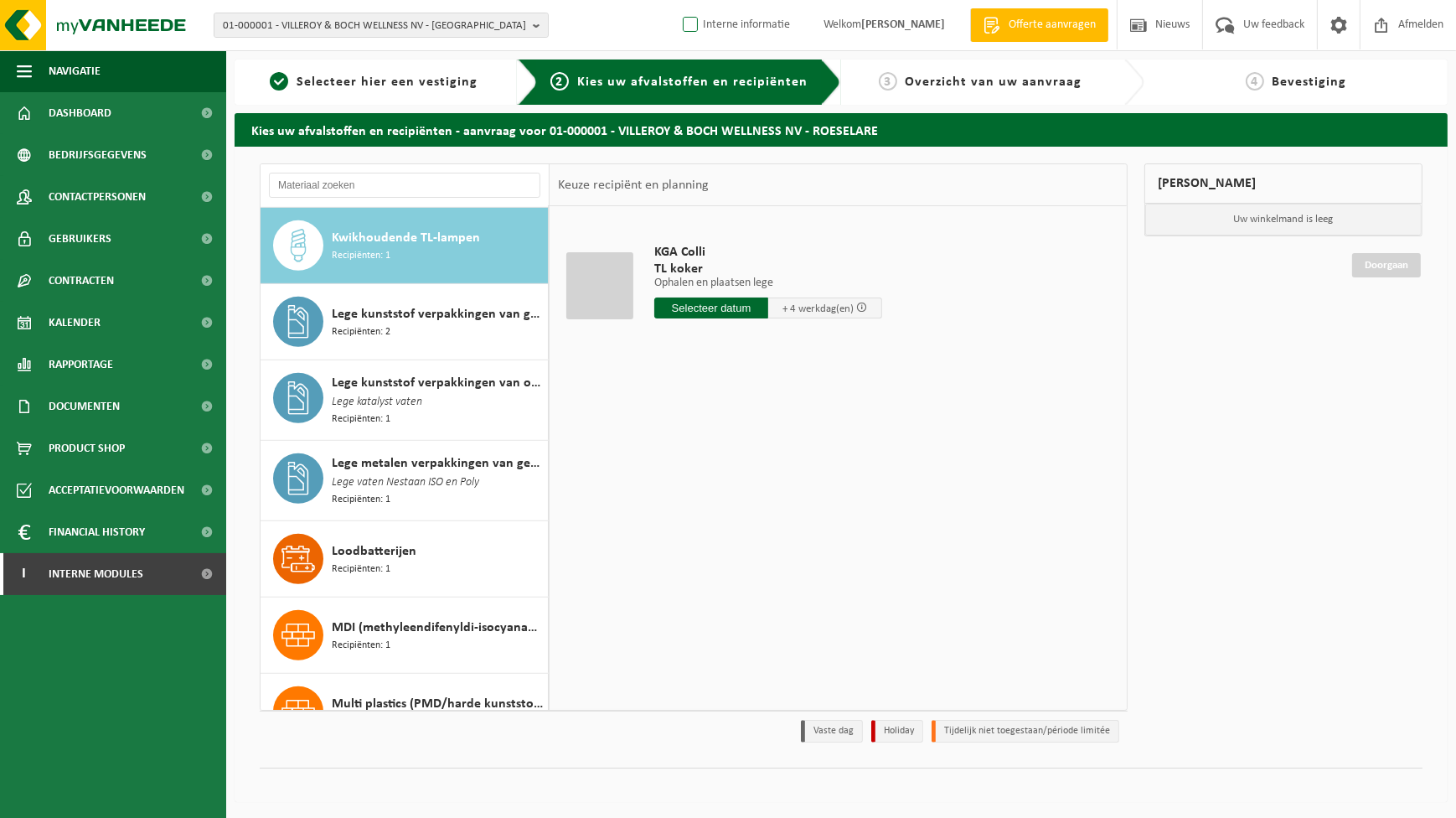
click at [680, 21] on label "Interne informatie" at bounding box center [735, 25] width 111 height 25
click at [677, 0] on input "Interne informatie" at bounding box center [676, -1] width 1 height 1
checkbox input "true"
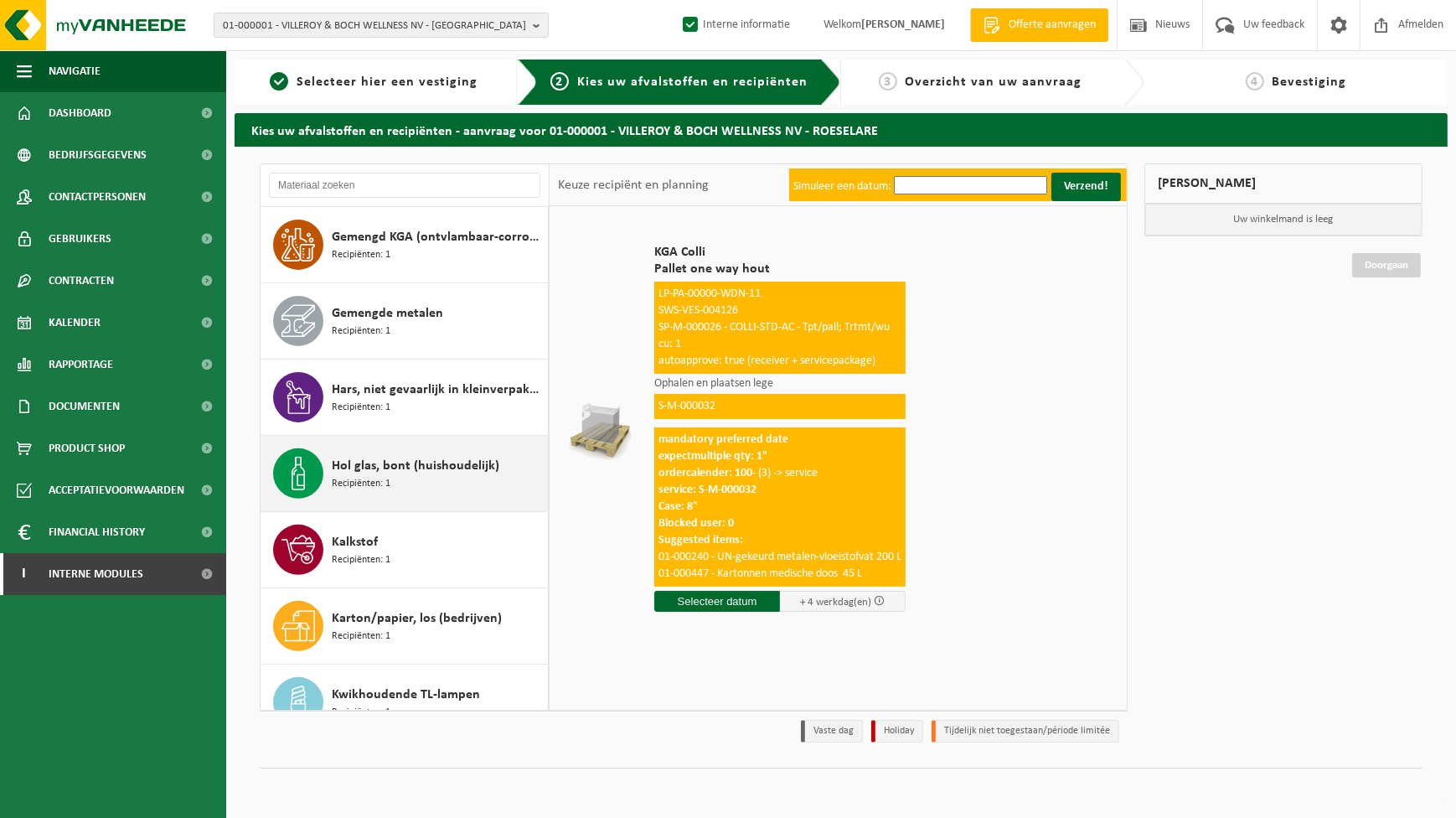
click at [385, 466] on span "Hol glas, bont (huishoudelijk)" at bounding box center [415, 466] width 167 height 20
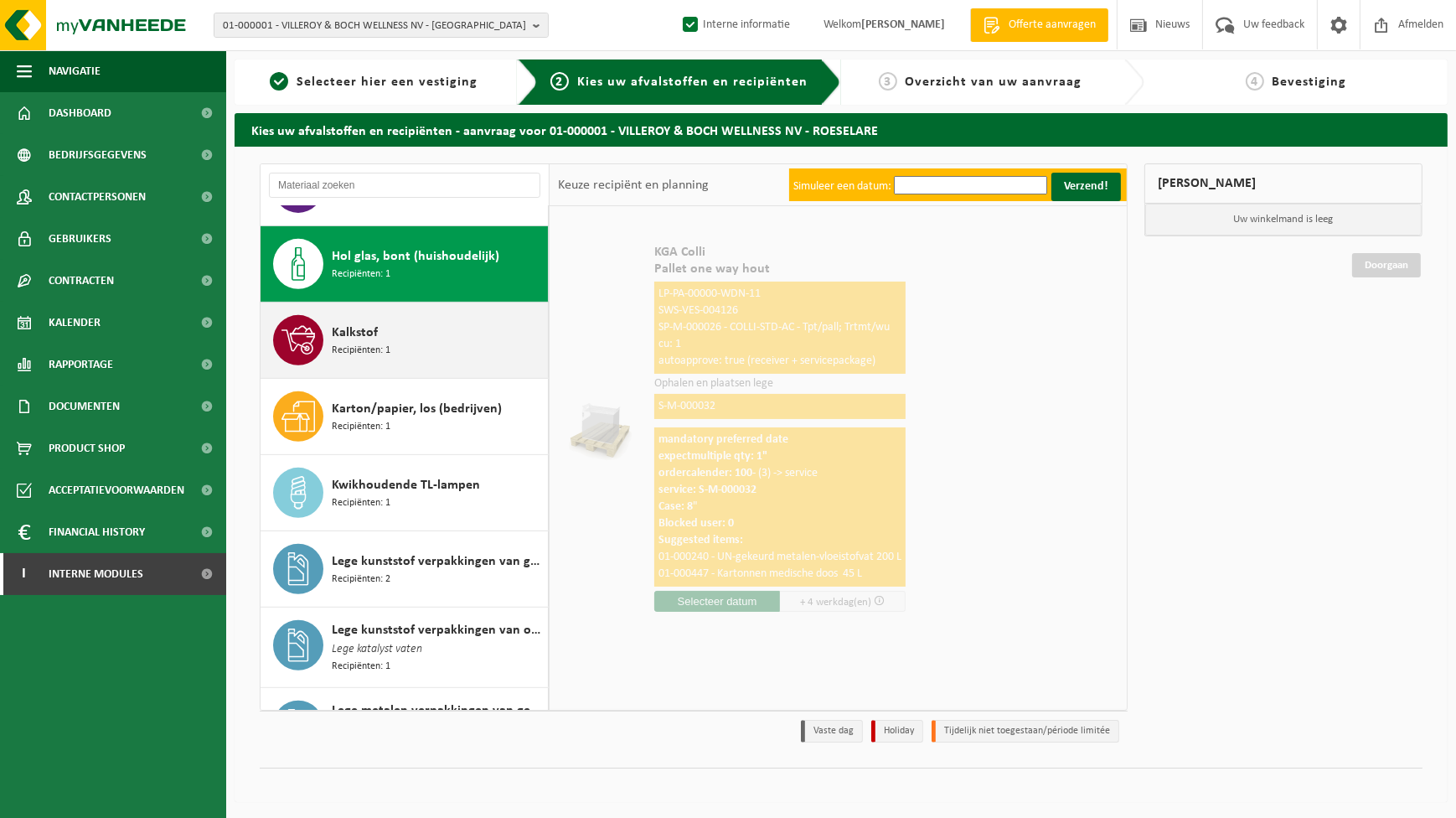
scroll to position [989, 0]
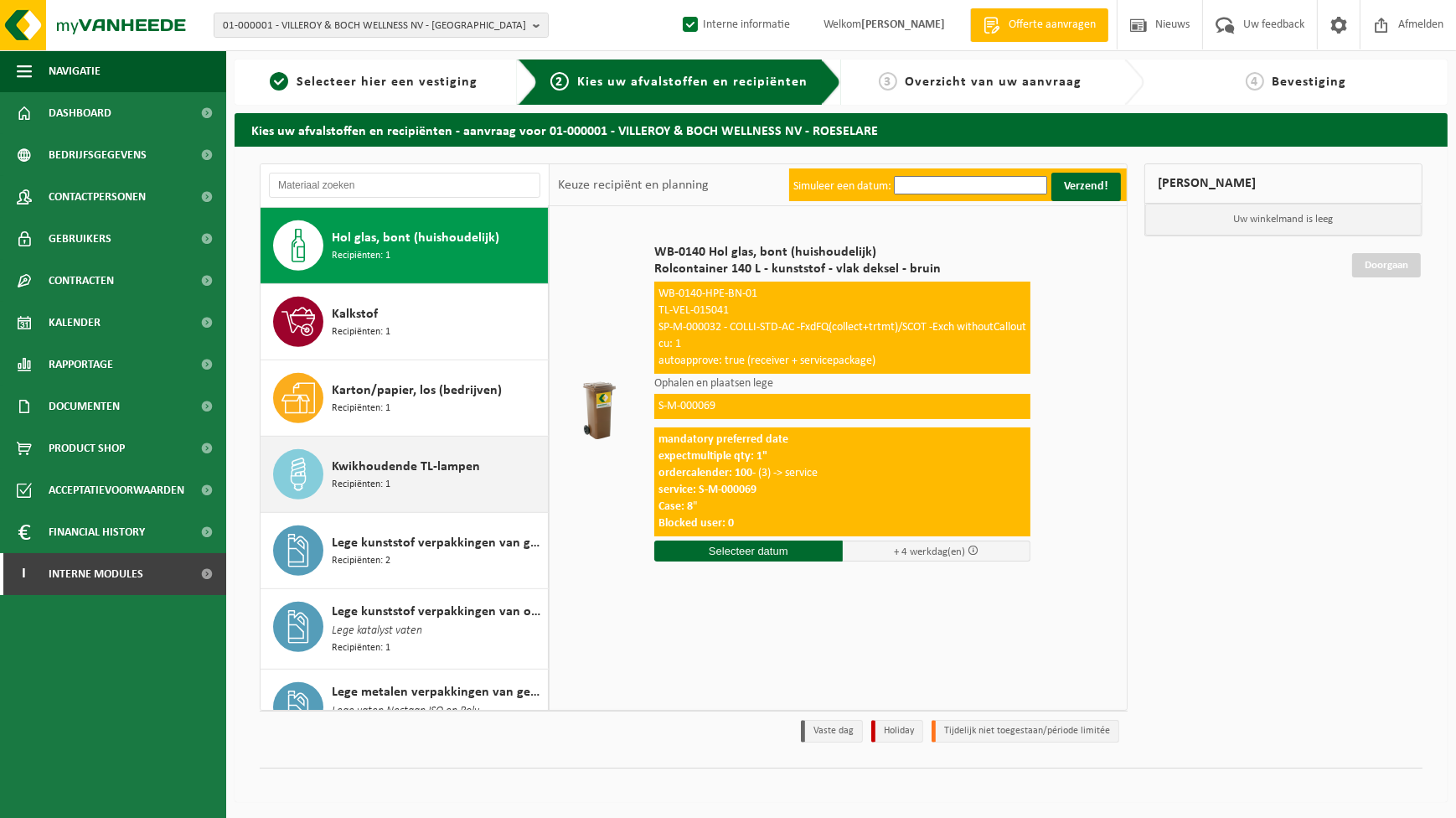
click at [386, 480] on span "Recipiënten: 1" at bounding box center [361, 484] width 58 height 16
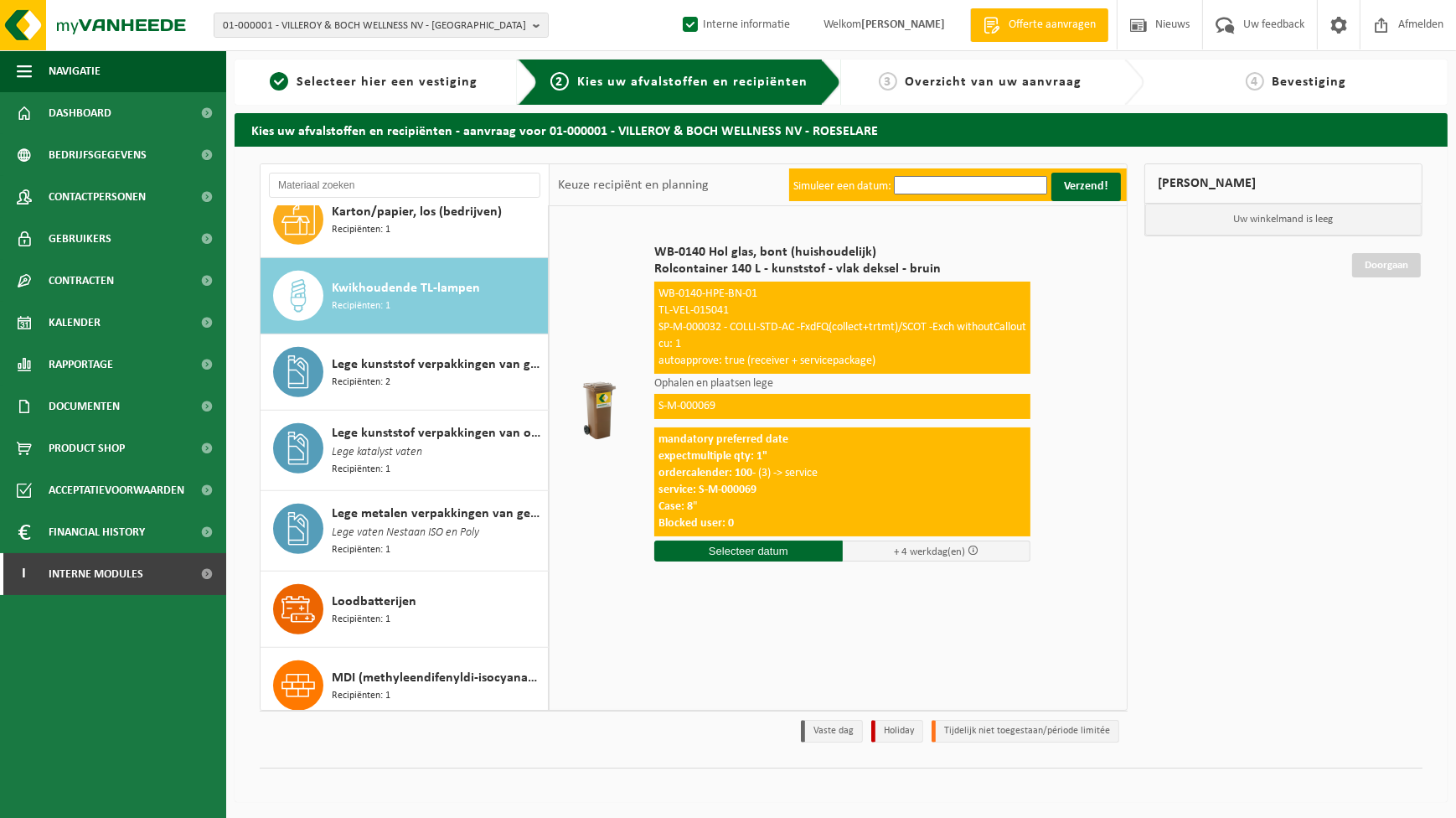
scroll to position [1218, 0]
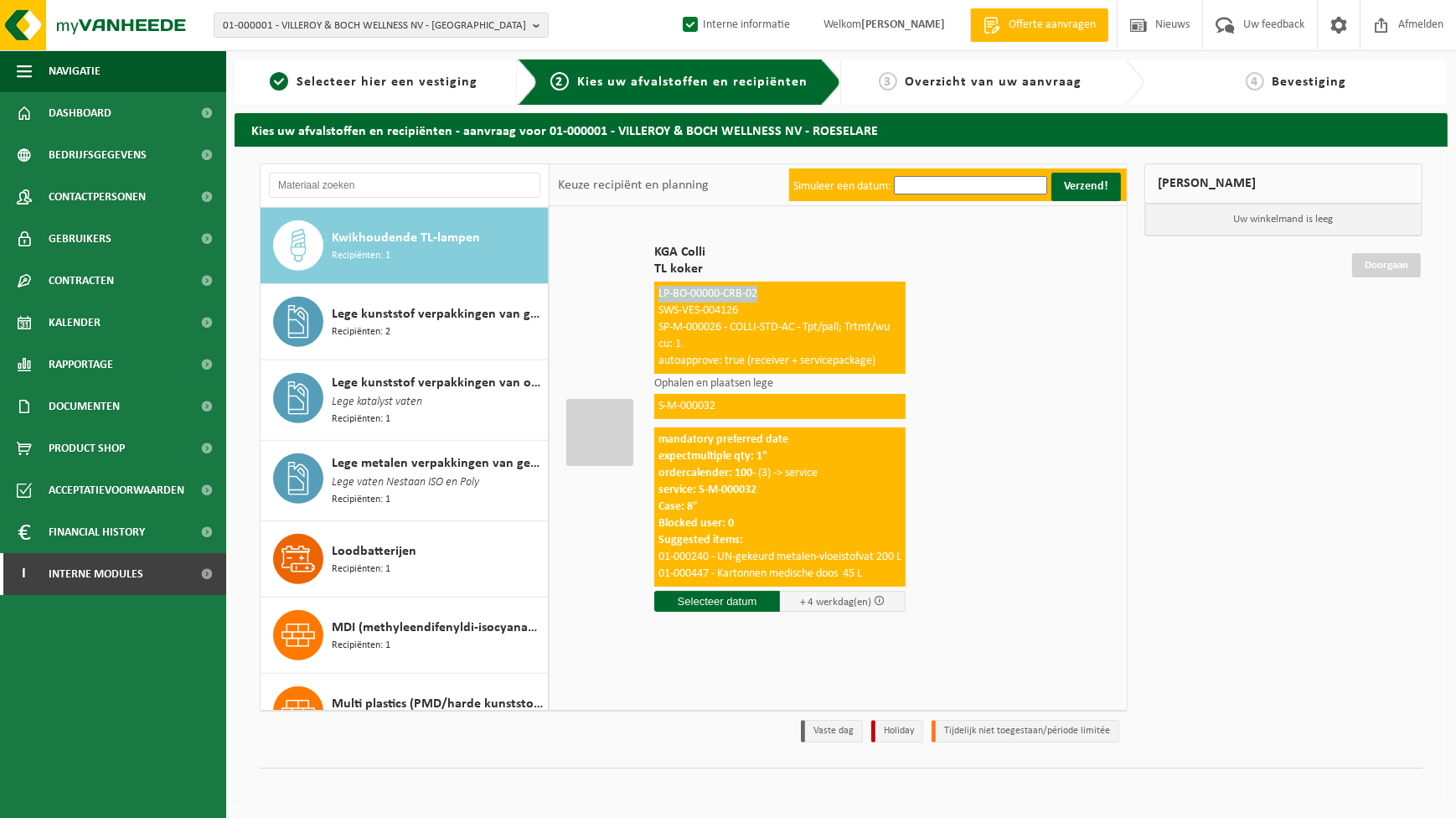
drag, startPoint x: 762, startPoint y: 293, endPoint x: 652, endPoint y: 290, distance: 110.0
click at [652, 290] on div "KGA Colli TL koker LP-BO-00000-CRB-02 SWS-VES-004126 SP-M-000026 - COLLI-STD-AC…" at bounding box center [780, 431] width 268 height 409
copy span "LP-BO-00000-CRB-02"
click at [311, 321] on icon at bounding box center [298, 322] width 33 height 33
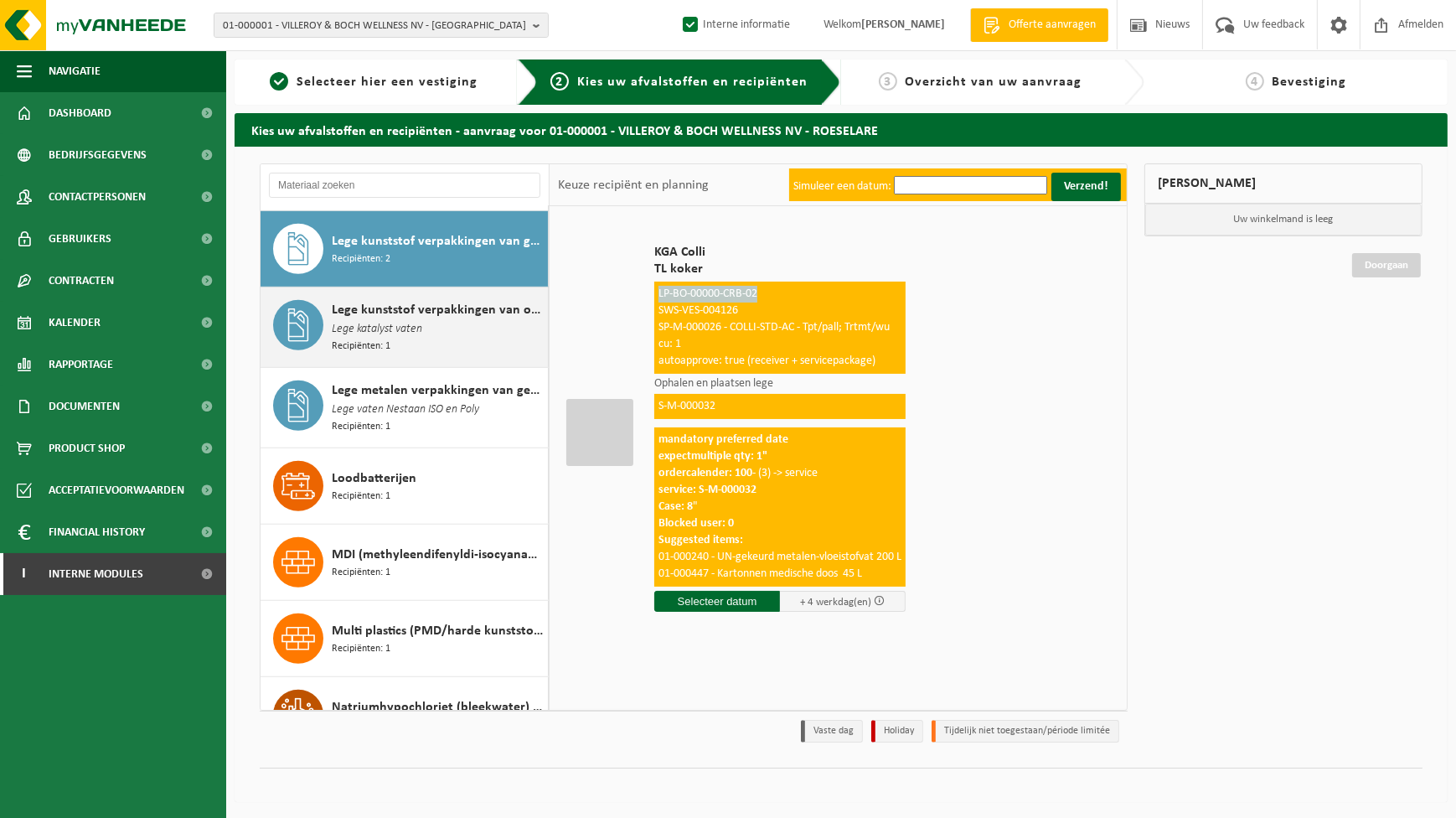
scroll to position [1295, 0]
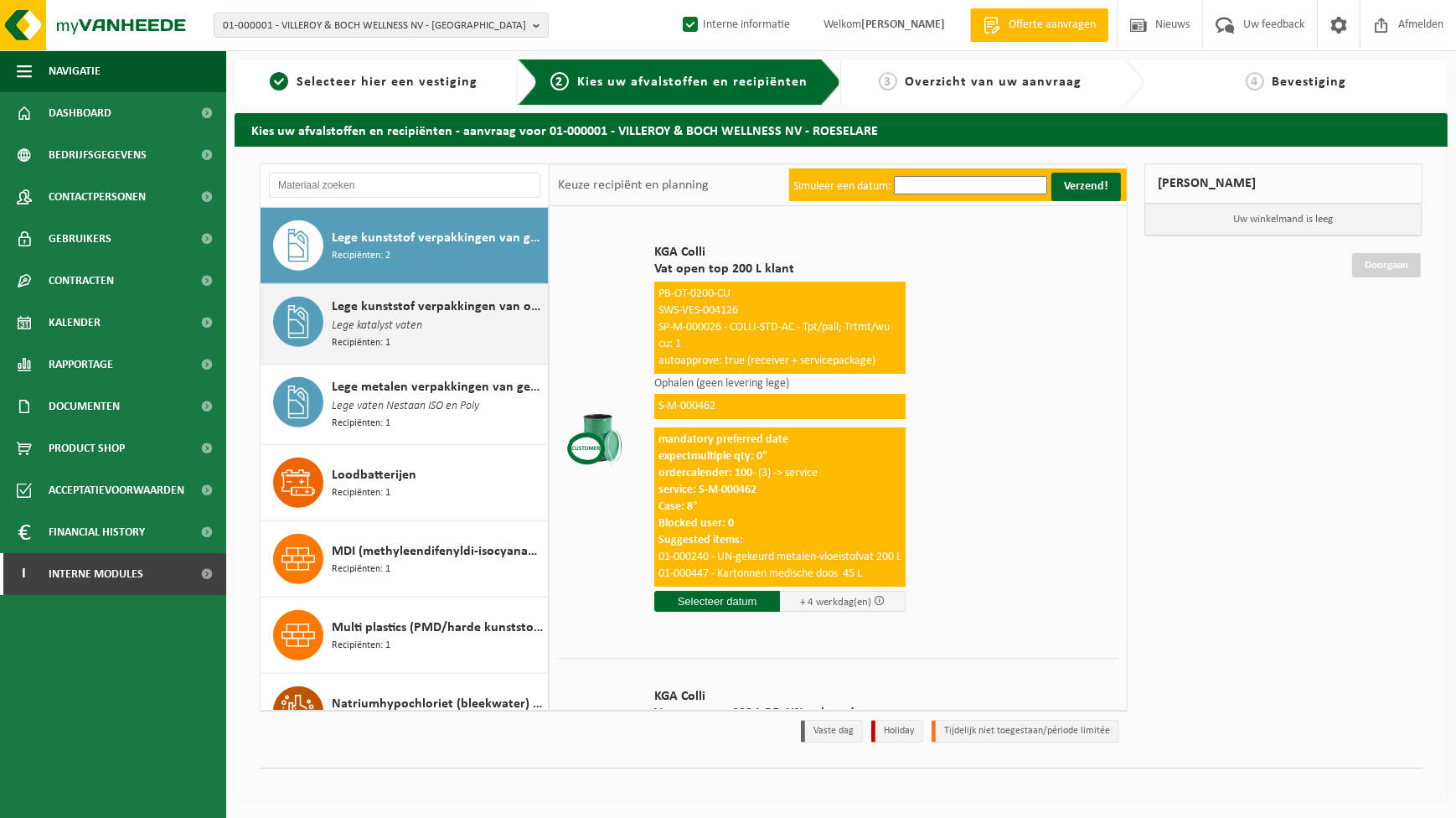
click at [375, 336] on span "Recipiënten: 1" at bounding box center [361, 343] width 58 height 16
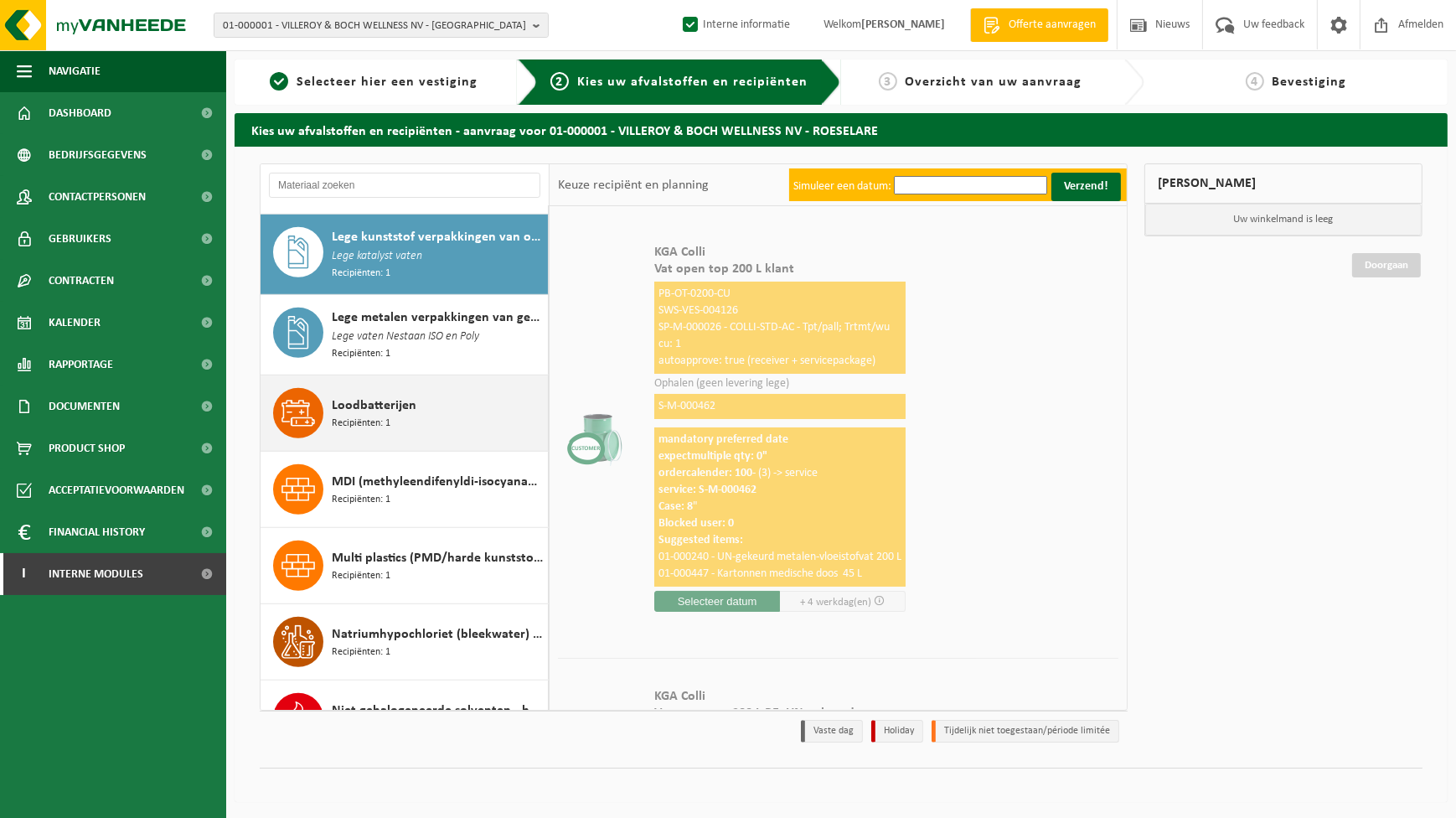
scroll to position [1370, 0]
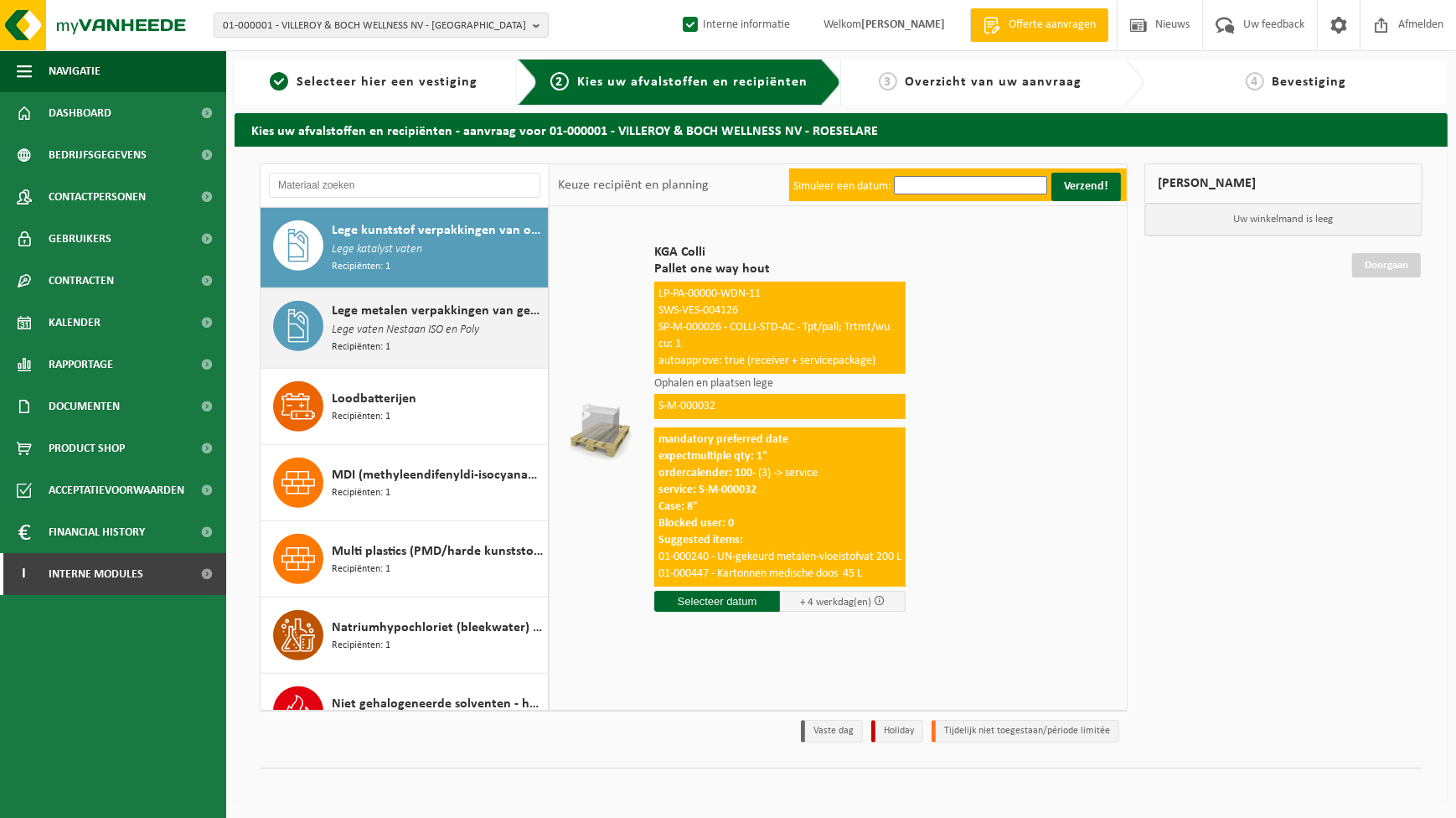
click at [409, 341] on div "Lege metalen verpakkingen van gevaarlijke stoffen Lege vaten Nestaan ISO en Pol…" at bounding box center [438, 328] width 212 height 54
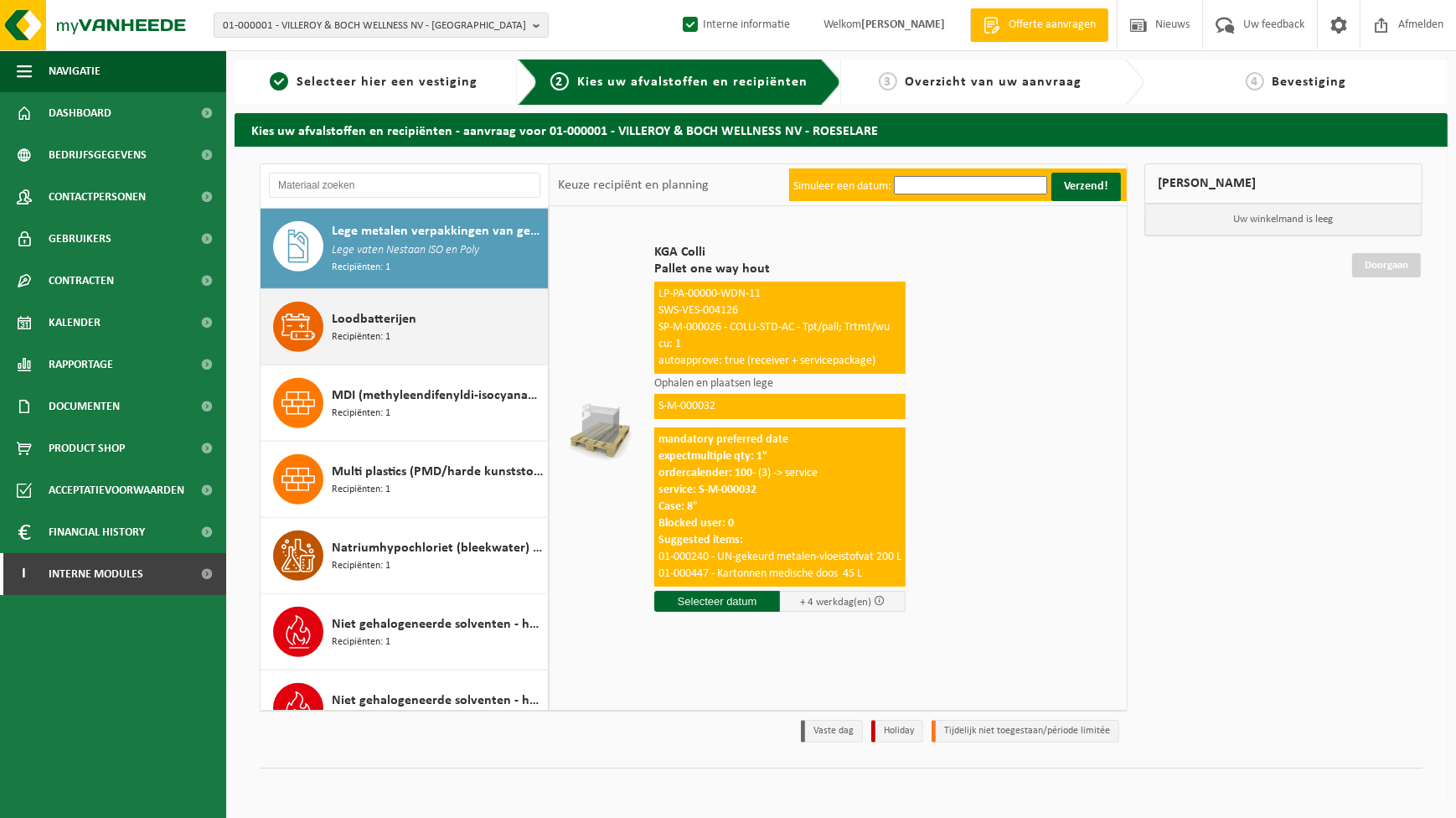
click at [429, 327] on div "Loodbatterijen Recipiënten: 1" at bounding box center [438, 327] width 212 height 51
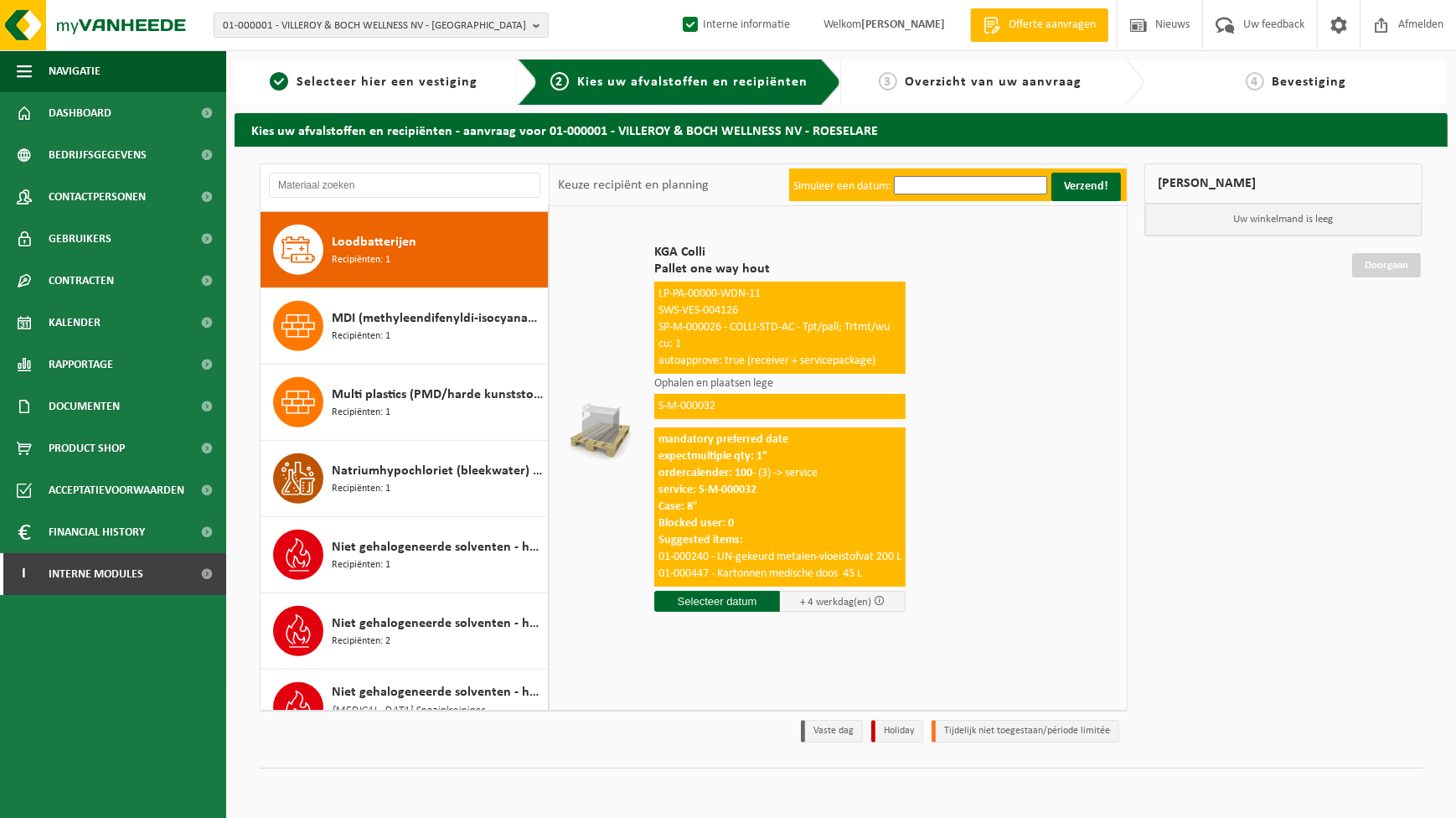
scroll to position [1531, 0]
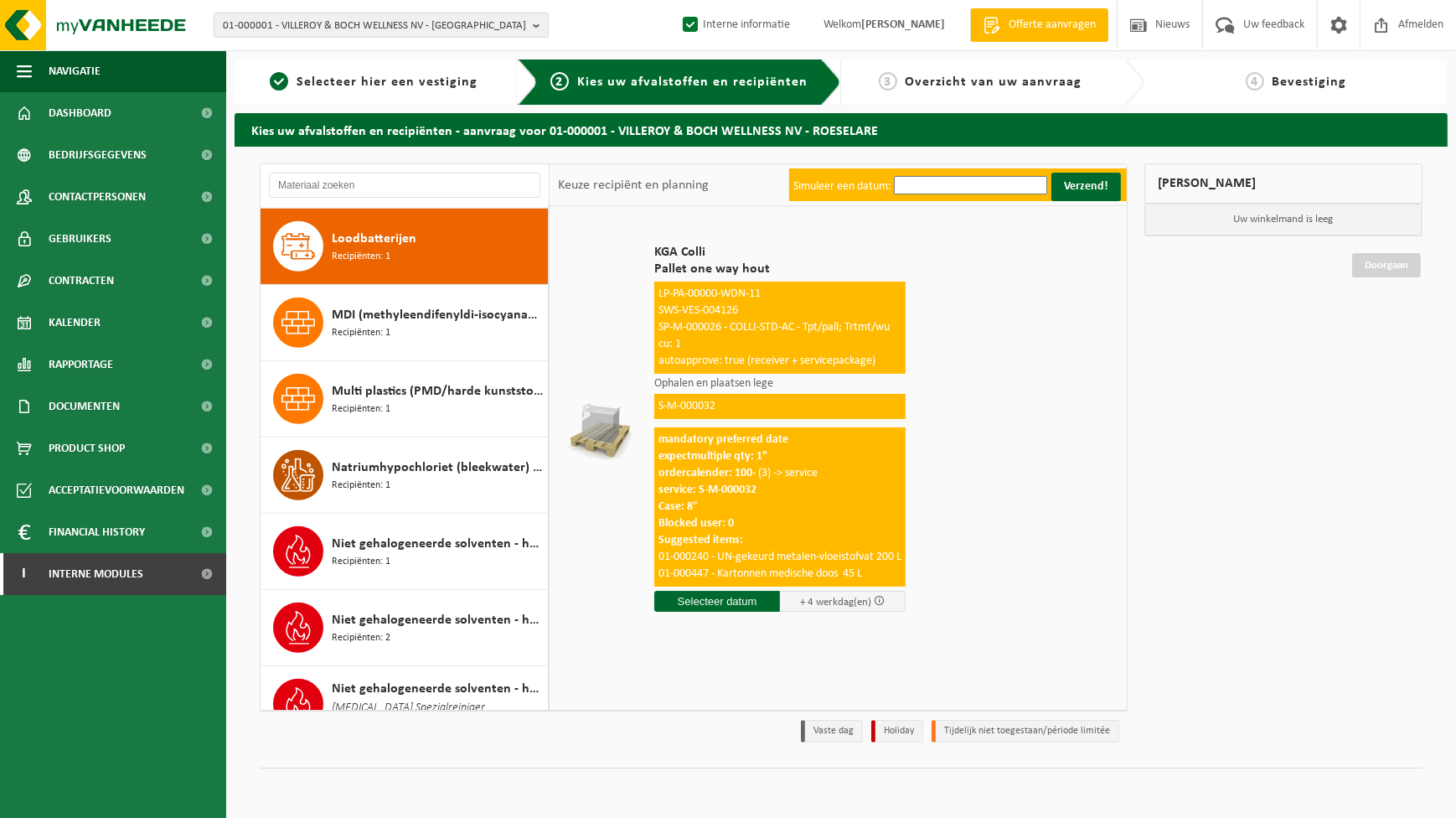
click at [680, 19] on label "Interne informatie" at bounding box center [735, 25] width 111 height 25
click at [677, 0] on input "Interne informatie" at bounding box center [676, -1] width 1 height 1
checkbox input "false"
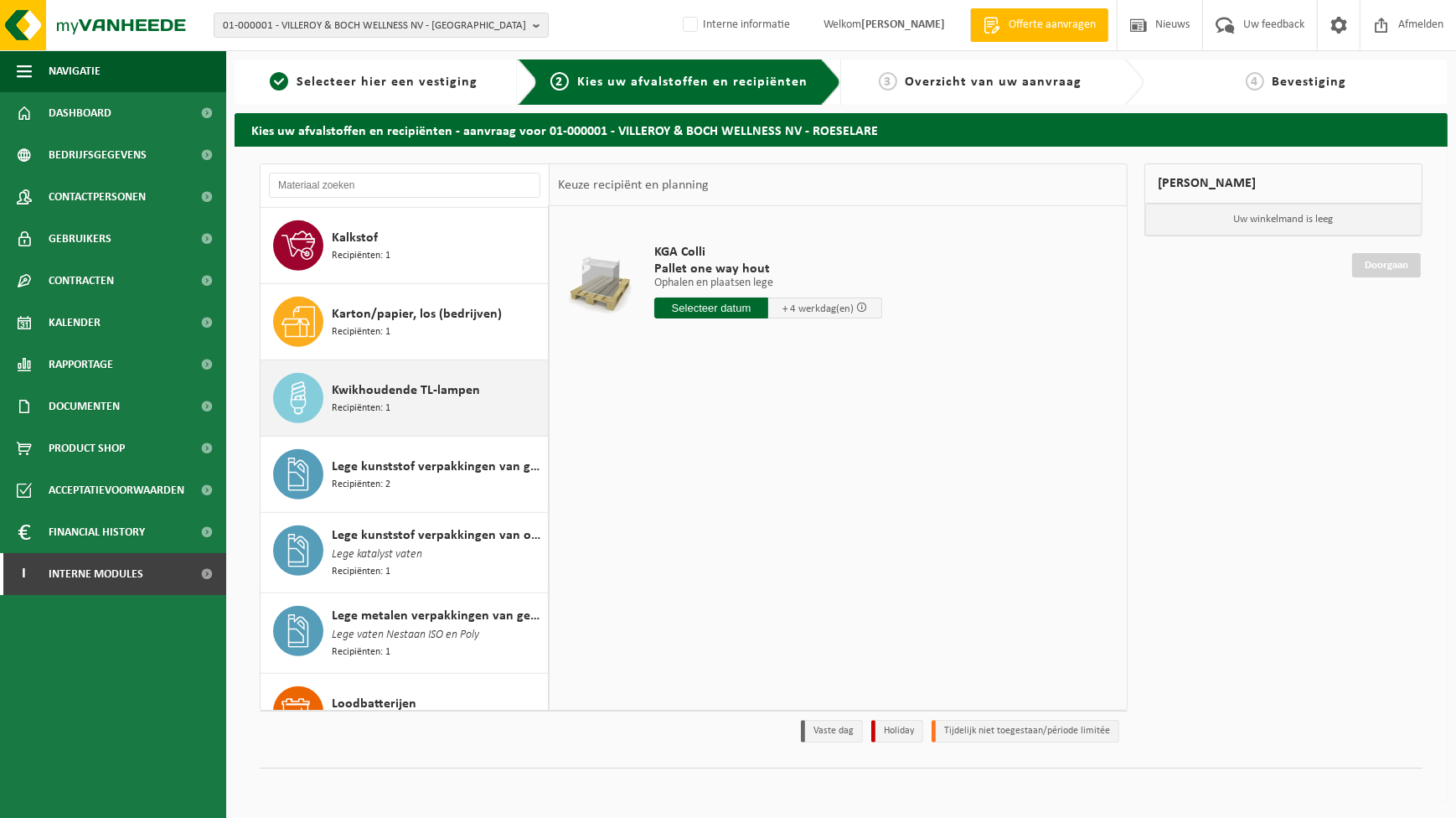
click at [397, 385] on span "Kwikhoudende TL-lampen" at bounding box center [406, 390] width 148 height 20
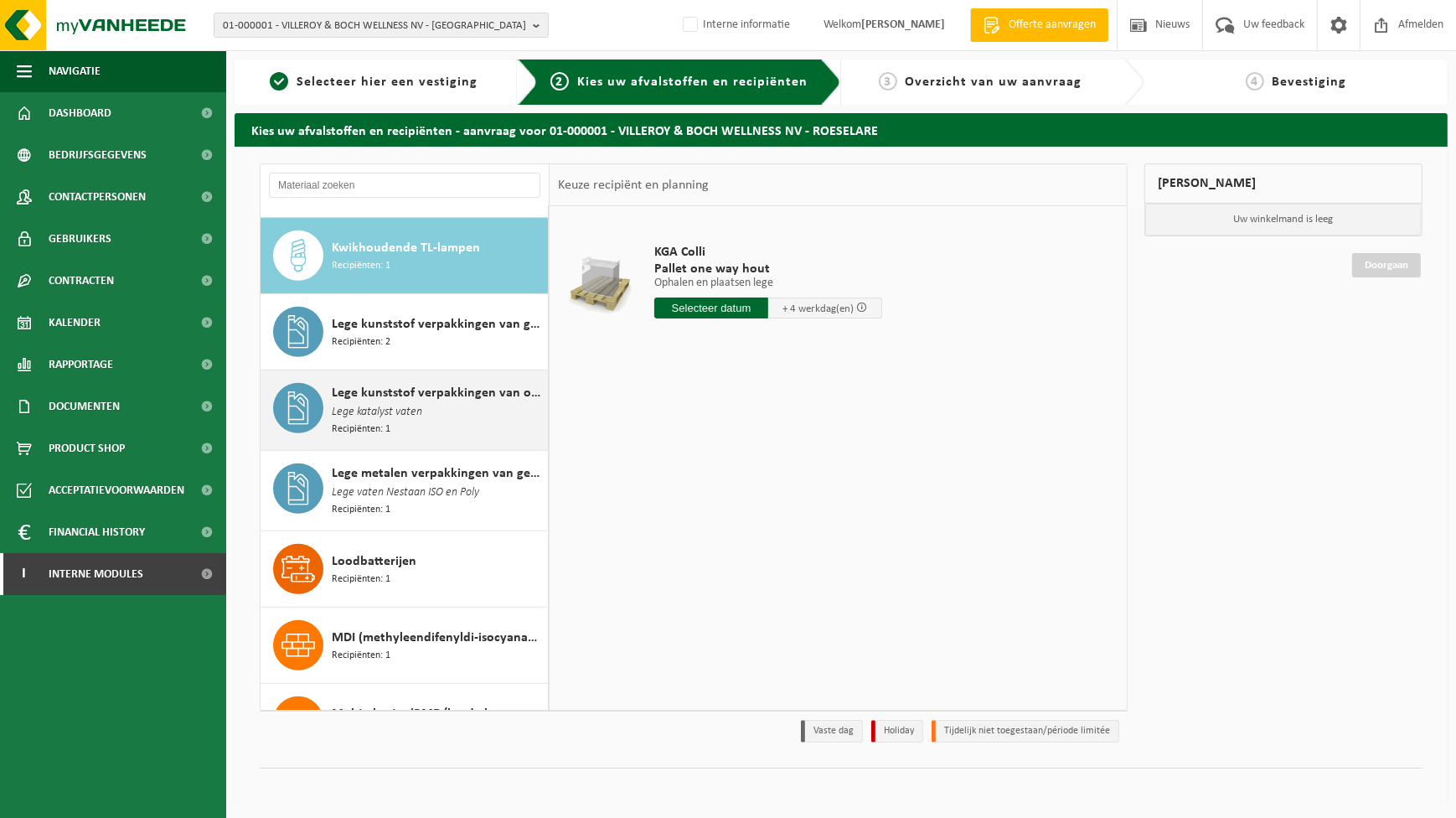
scroll to position [1218, 0]
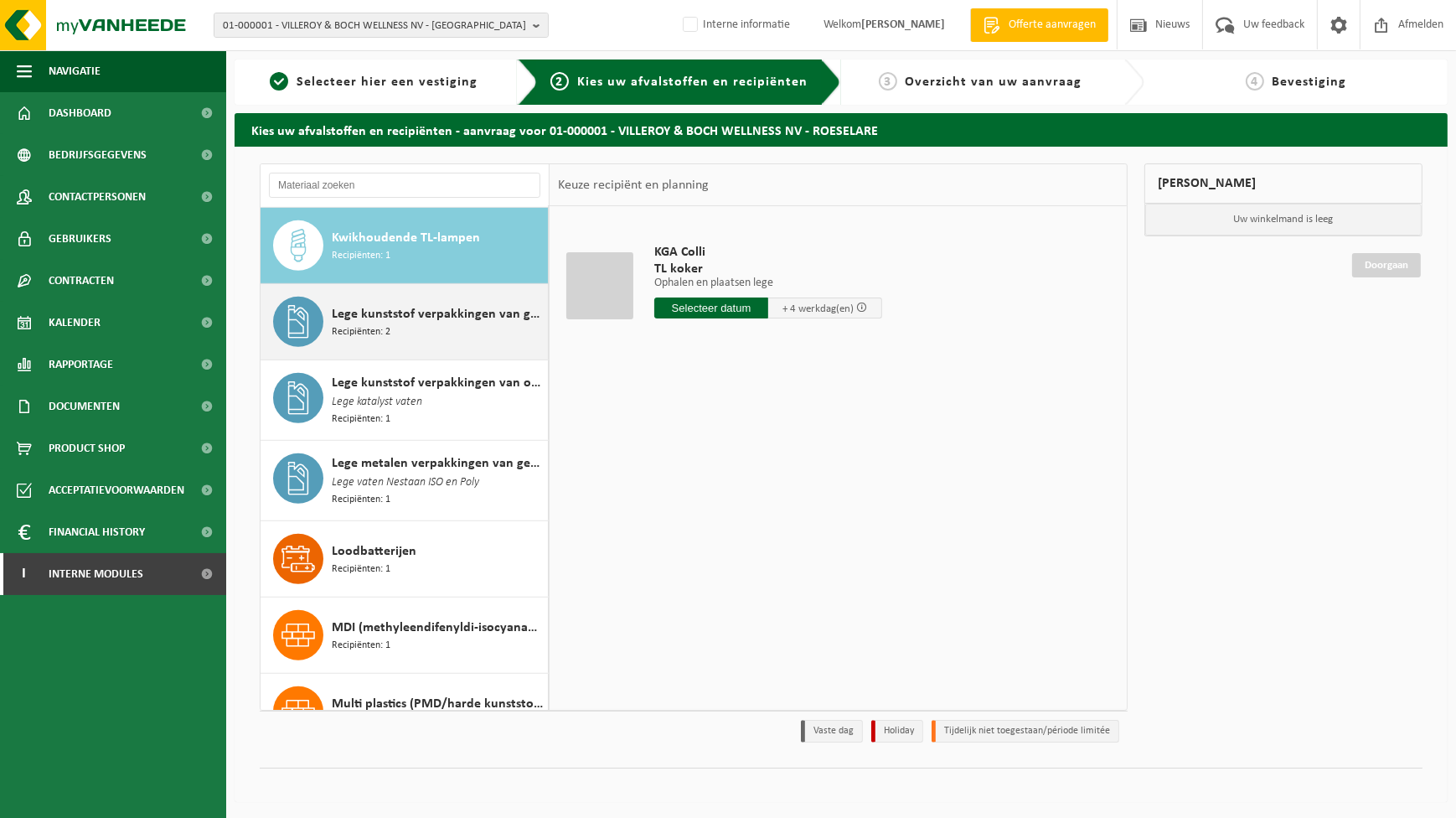
click at [436, 315] on span "Lege kunststof verpakkingen van gevaarlijke stoffen" at bounding box center [438, 314] width 212 height 20
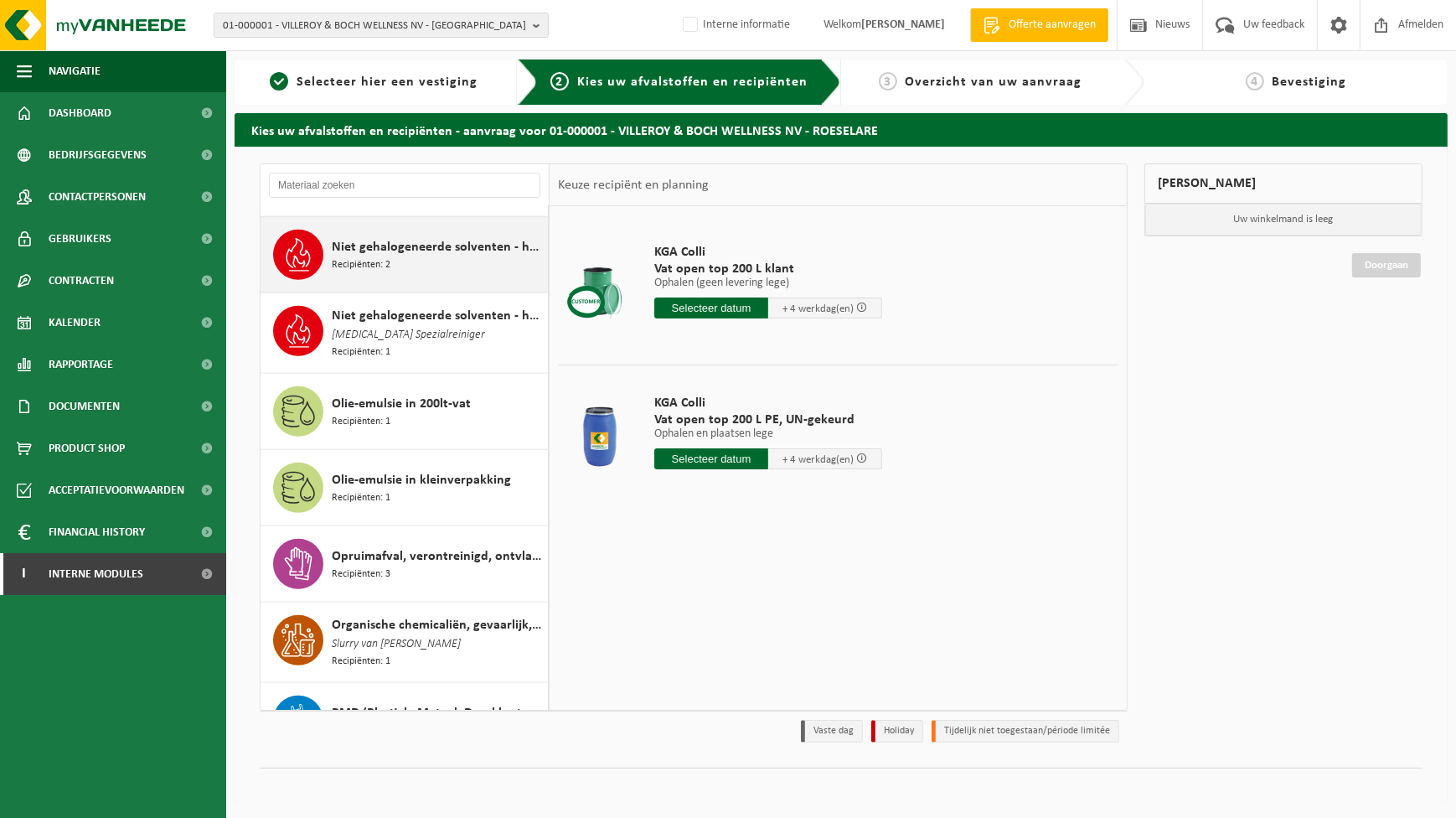
scroll to position [1751, 0]
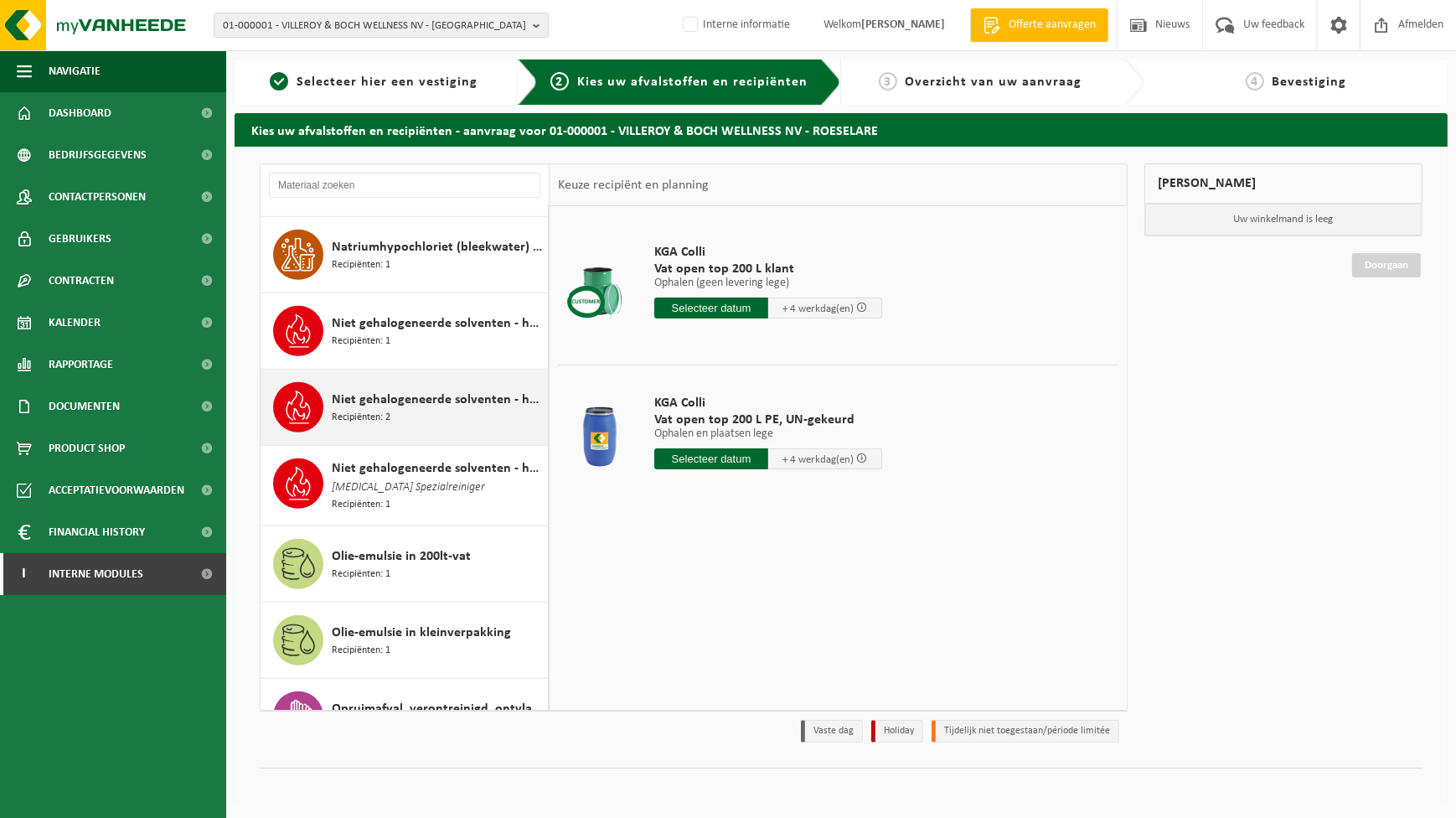
click at [426, 412] on div "Niet gehalogeneerde solventen - hoogcalorisch in IBC Recipiënten: 2" at bounding box center [438, 408] width 212 height 51
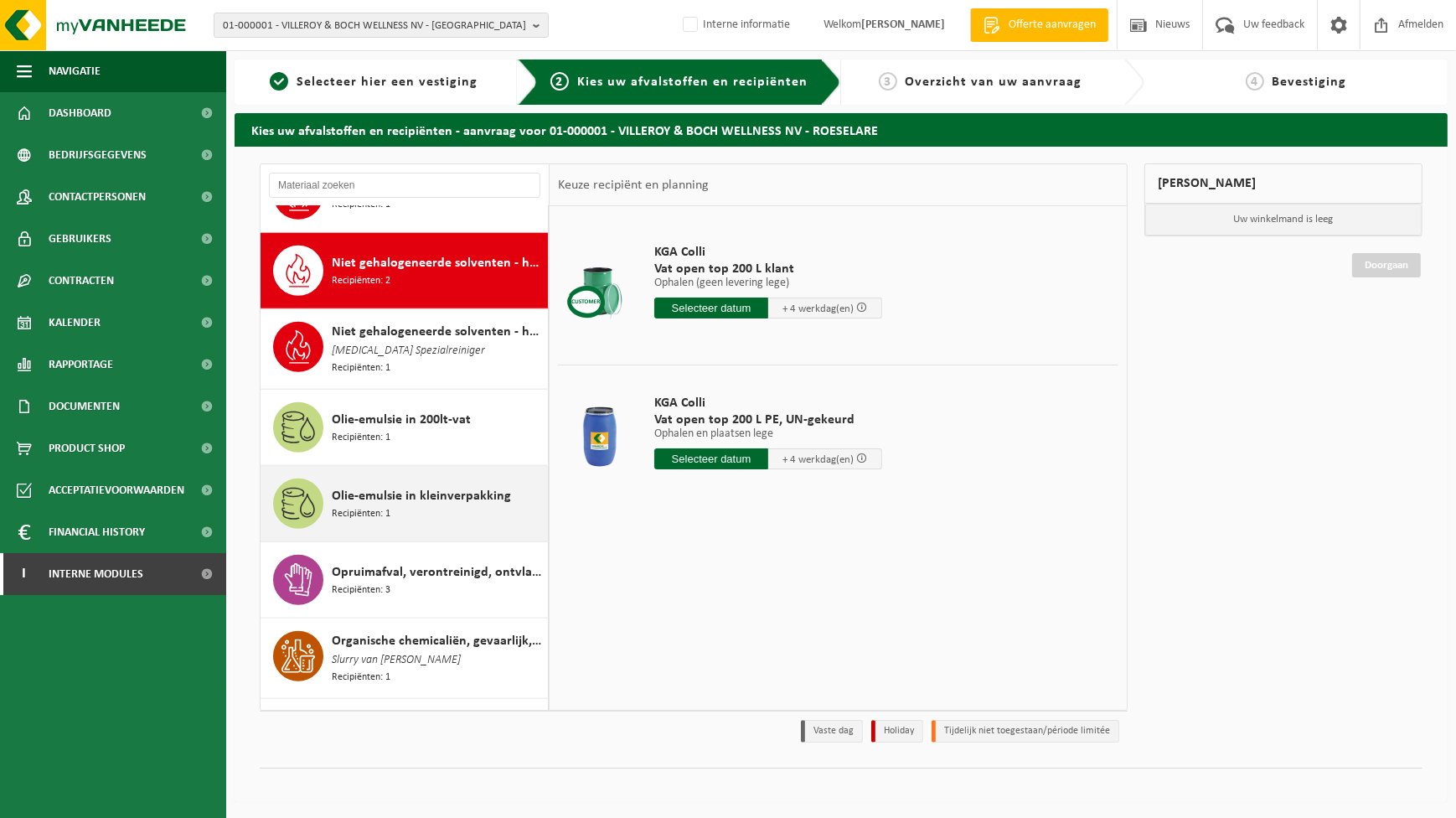
scroll to position [1911, 0]
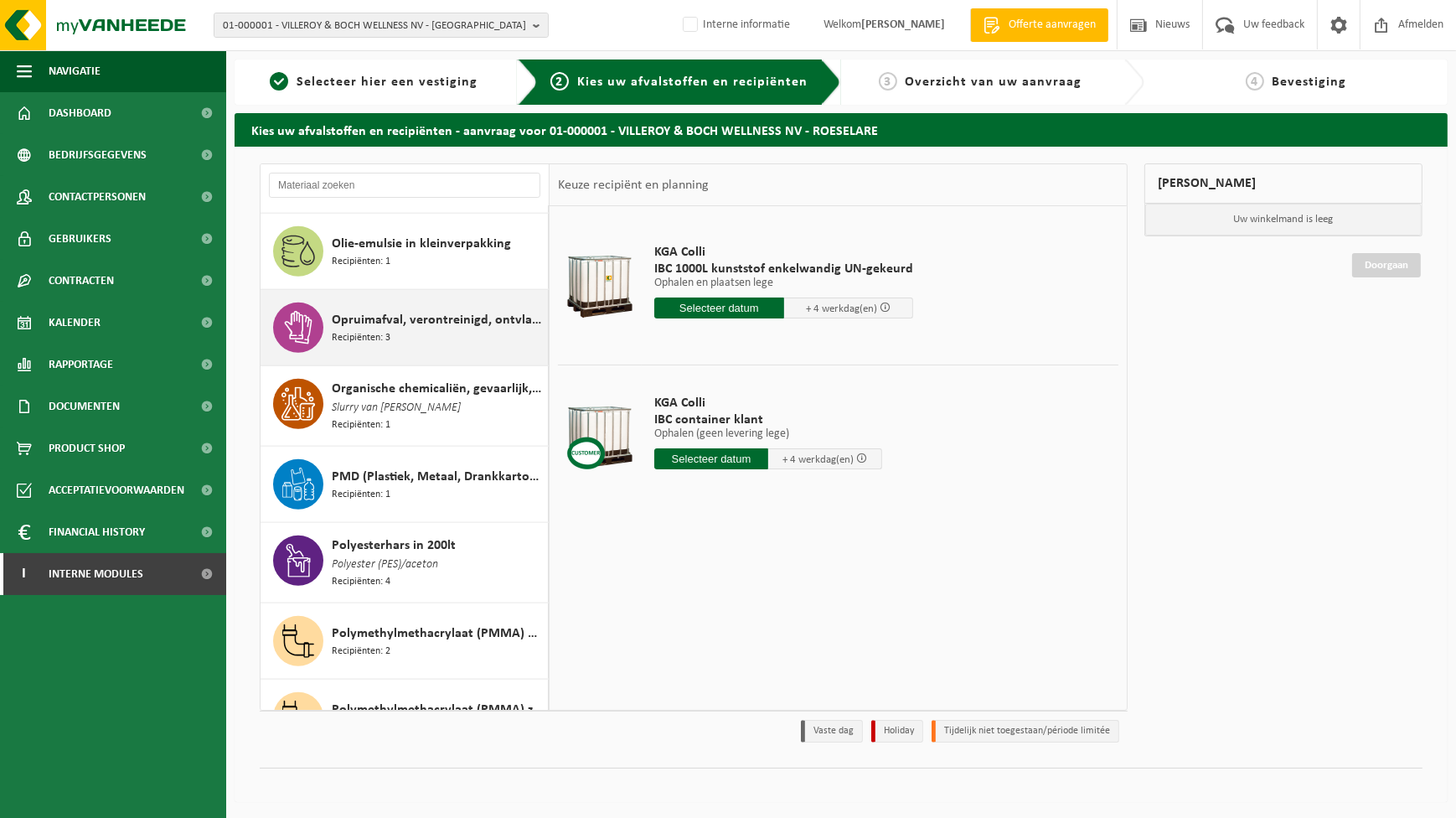
click at [395, 330] on div "Opruimafval, verontreinigd, ontvlambaar Recipiënten: 3" at bounding box center [438, 328] width 212 height 51
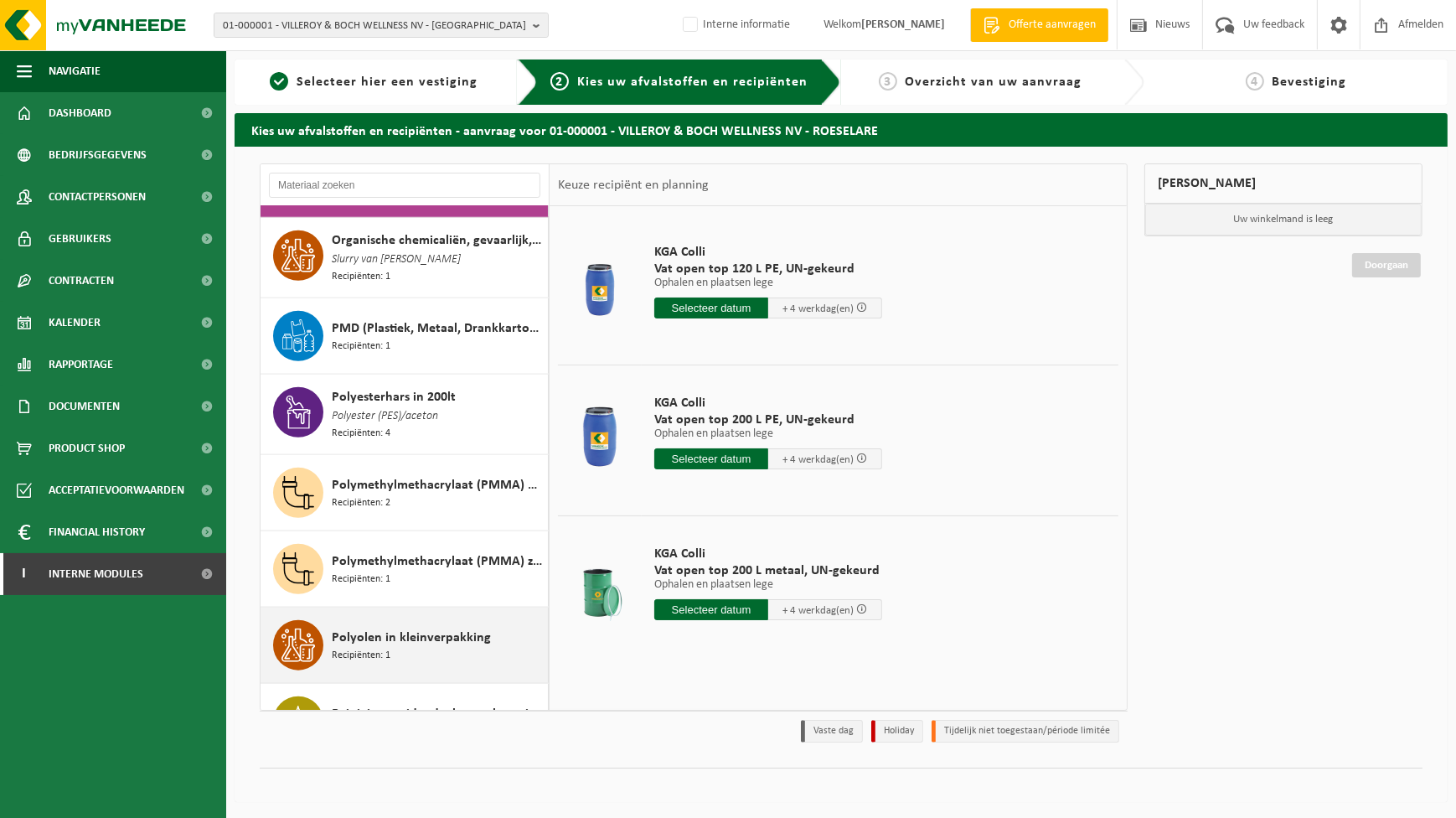
scroll to position [2371, 0]
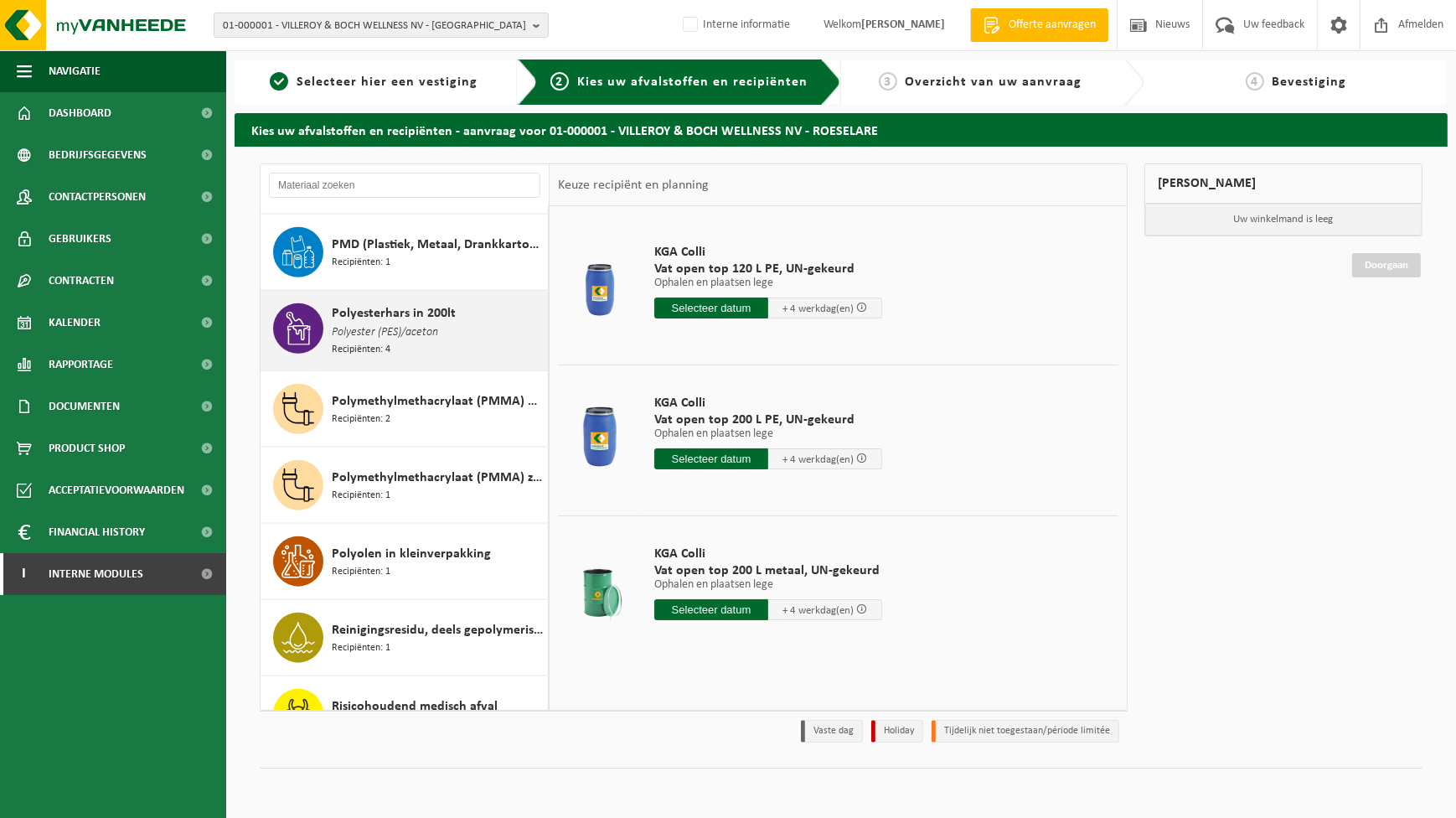
click at [389, 323] on span "Polyester (PES)/aceton" at bounding box center [384, 332] width 106 height 18
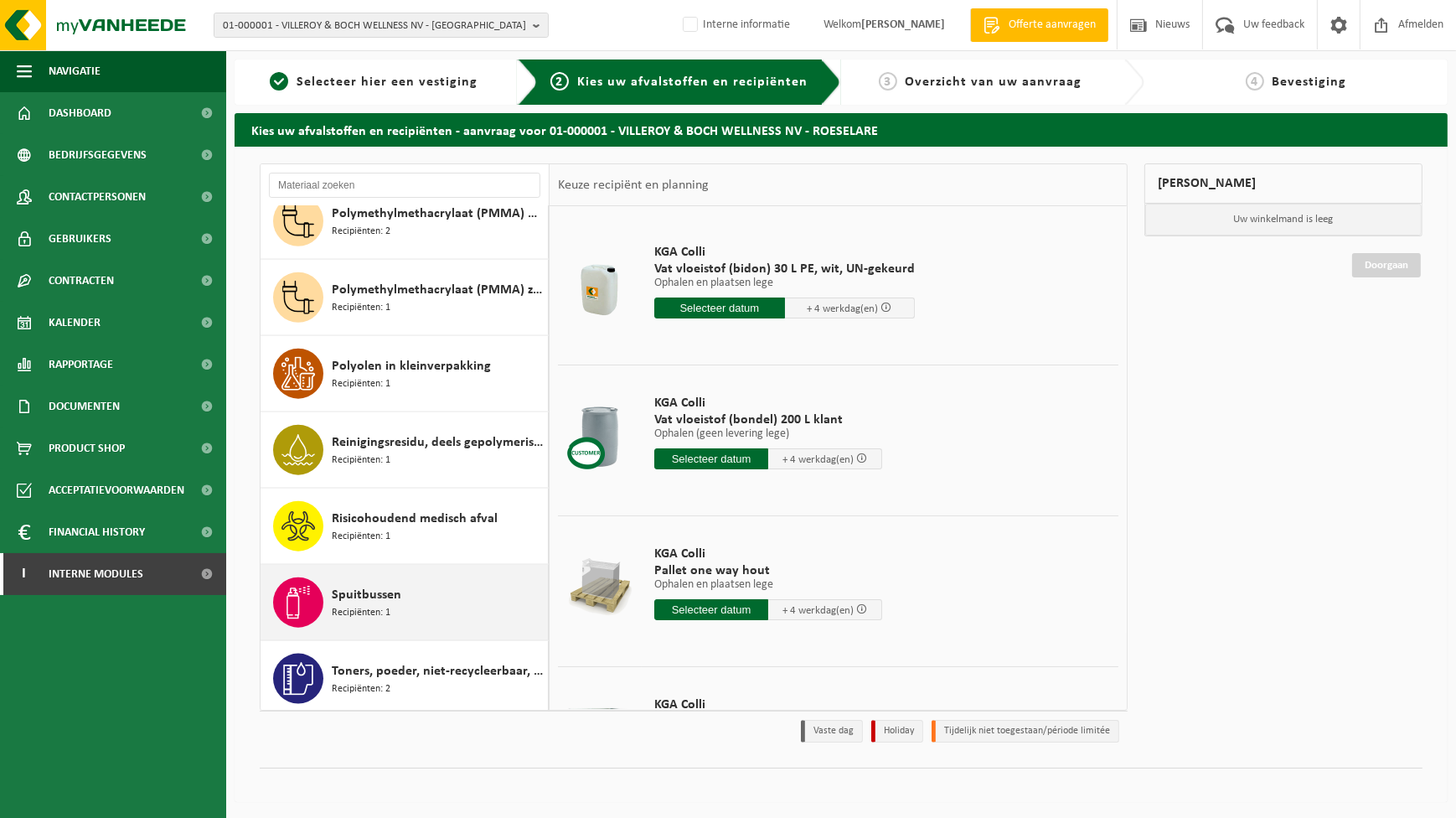
scroll to position [2681, 0]
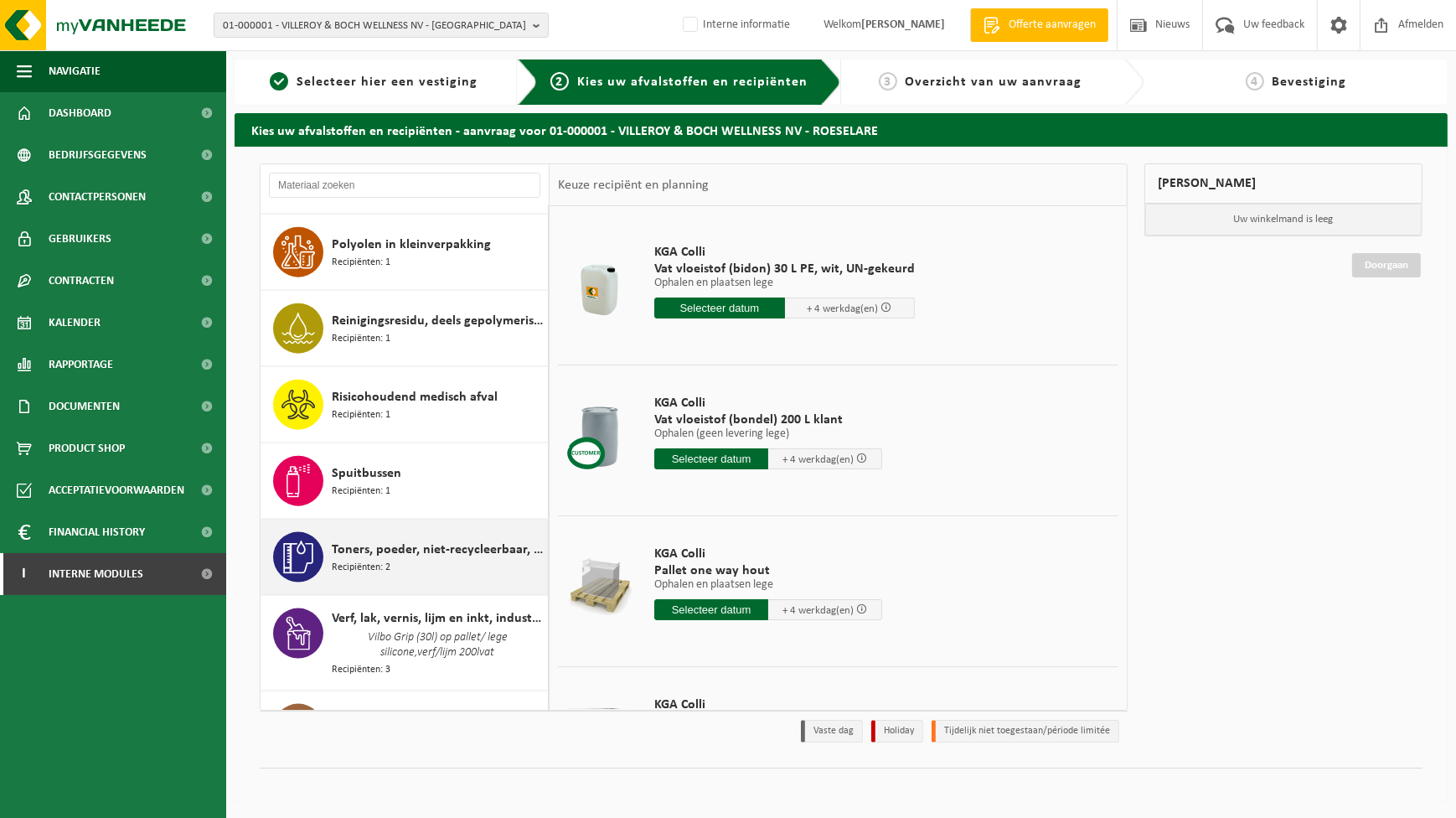
click at [476, 559] on div "Toners, poeder, niet-recycleerbaar, niet gevaarlijk Recipiënten: 2" at bounding box center [438, 557] width 212 height 51
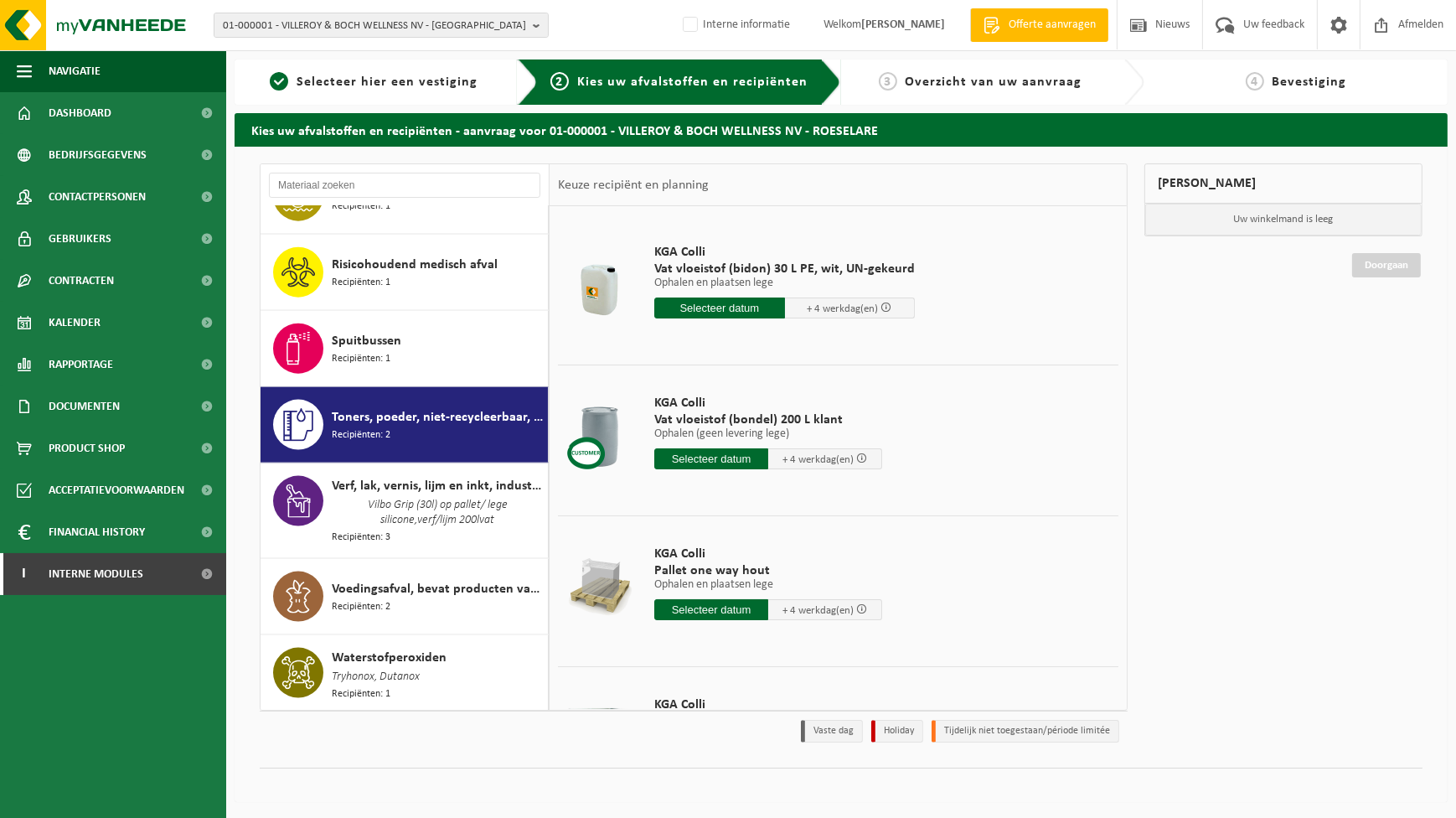
scroll to position [2889, 0]
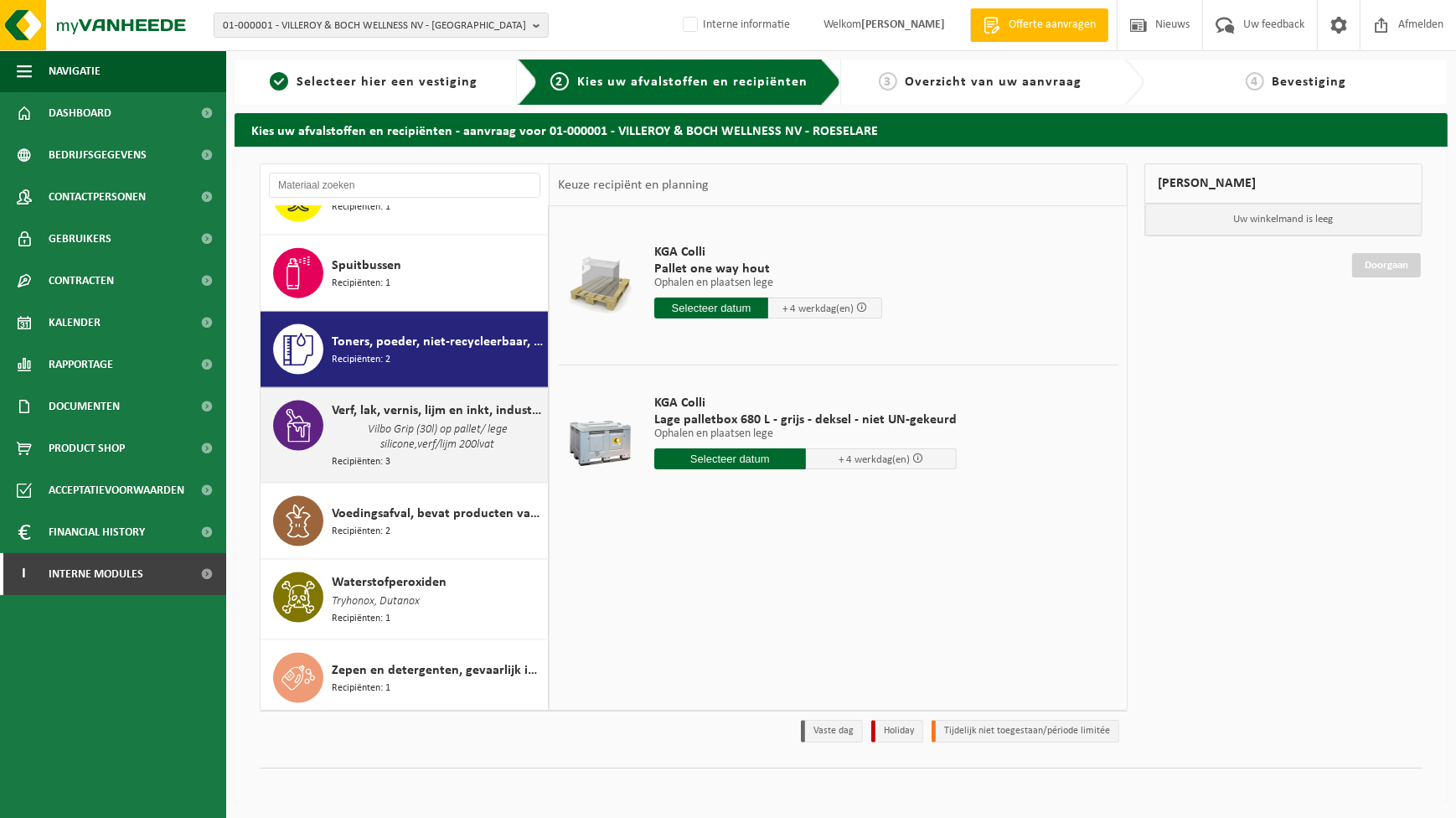
click at [418, 407] on span "Verf, lak, vernis, lijm en inkt, industrieel in kleinverpakking" at bounding box center [438, 410] width 212 height 20
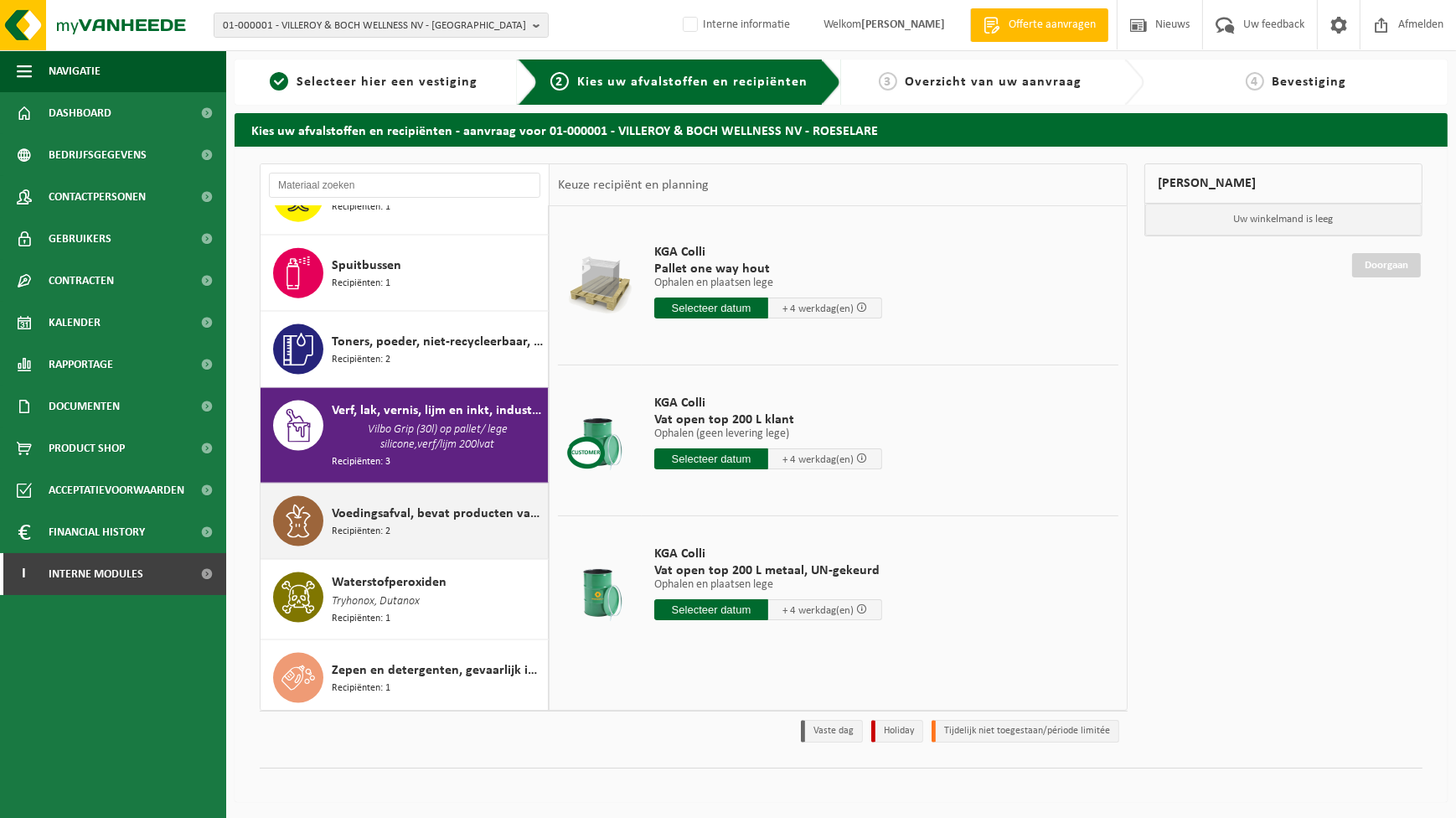
scroll to position [2888, 0]
click at [413, 535] on div "Voedingsafval, bevat producten van dierlijke oorsprong, onverpakt, categorie 3 …" at bounding box center [438, 522] width 212 height 51
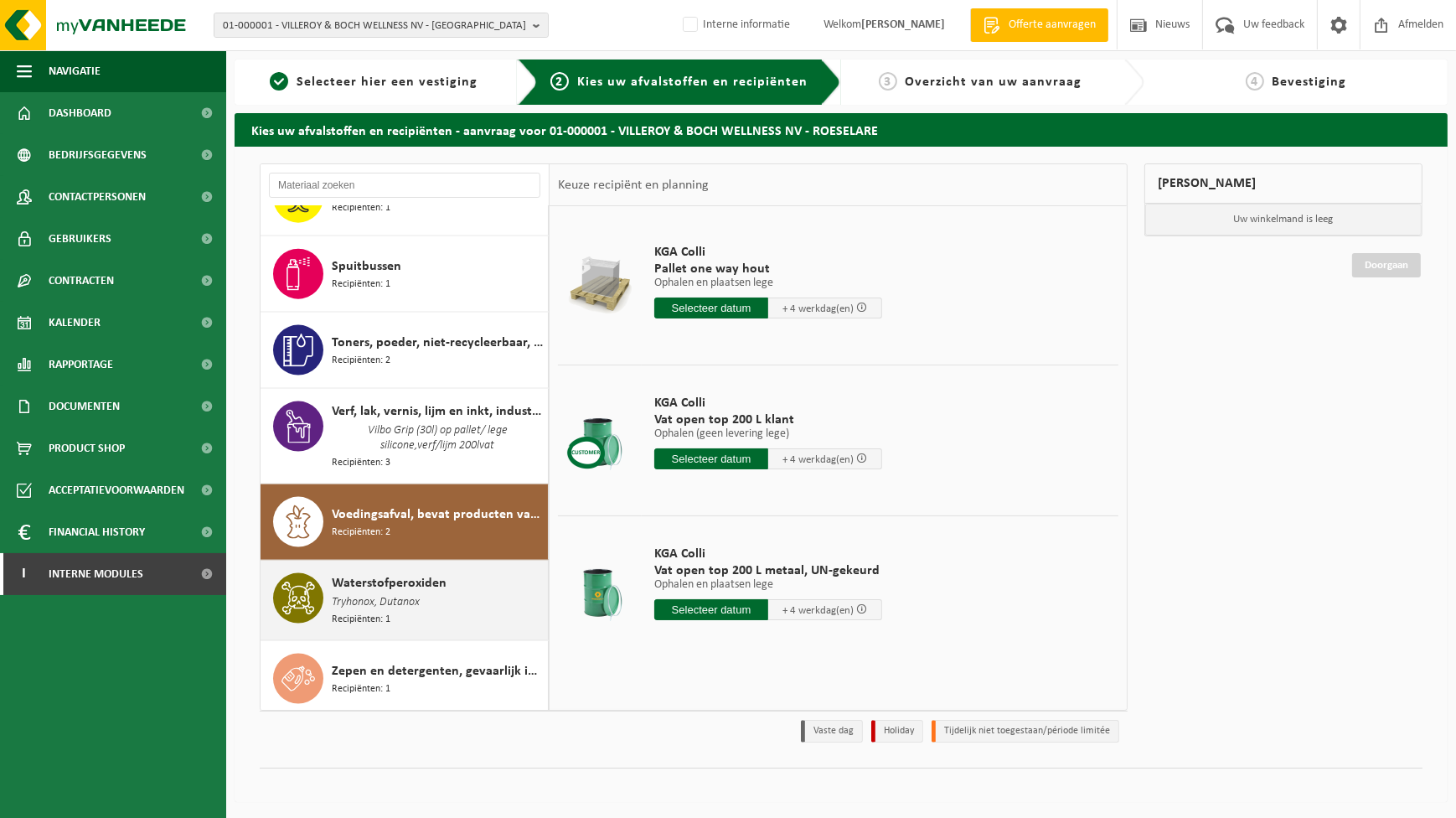
scroll to position [2889, 0]
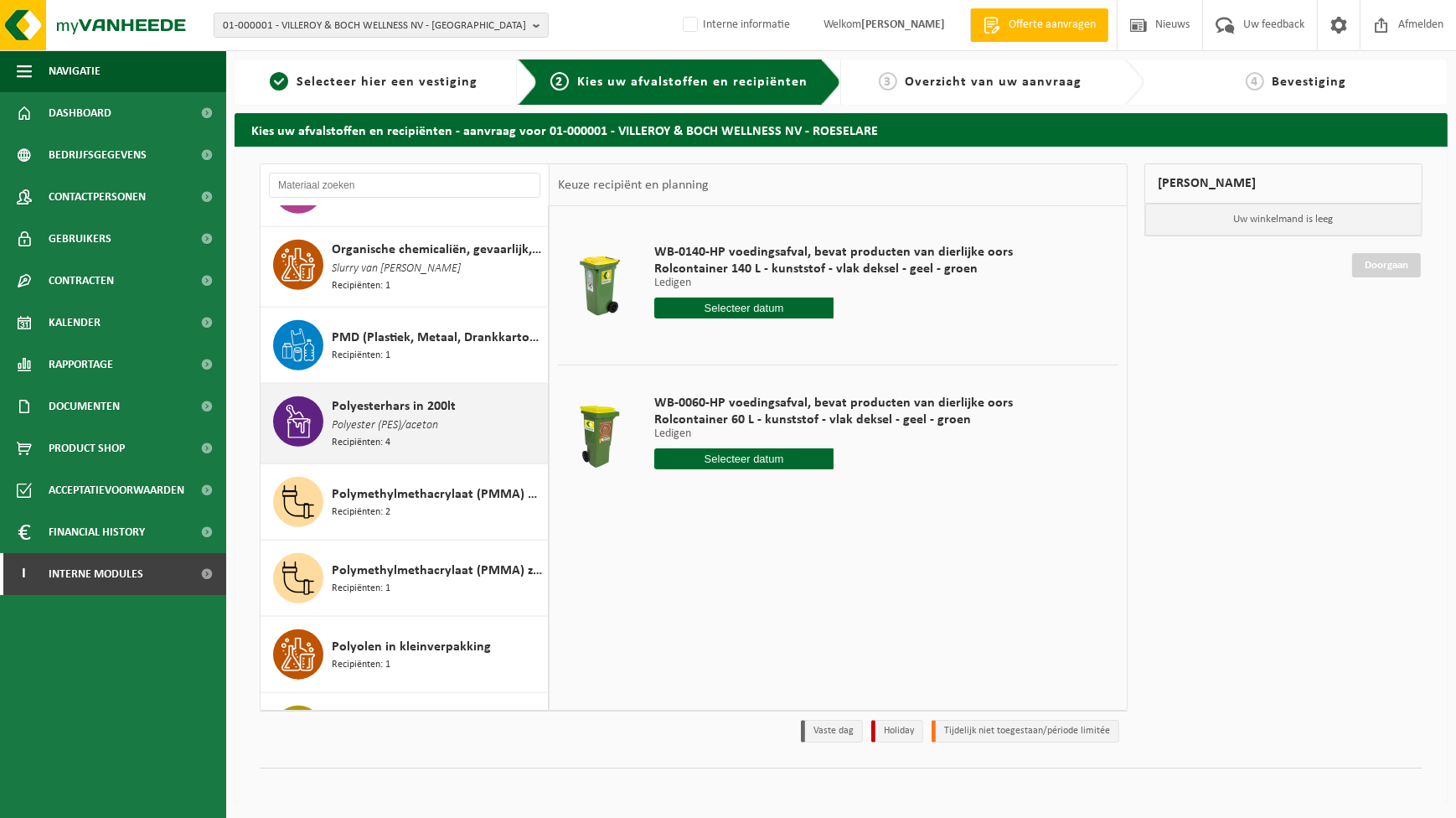
click at [396, 433] on div "Polyesterhars in 200lt Polyester (PES)/aceton Recipiënten: 4" at bounding box center [438, 423] width 212 height 54
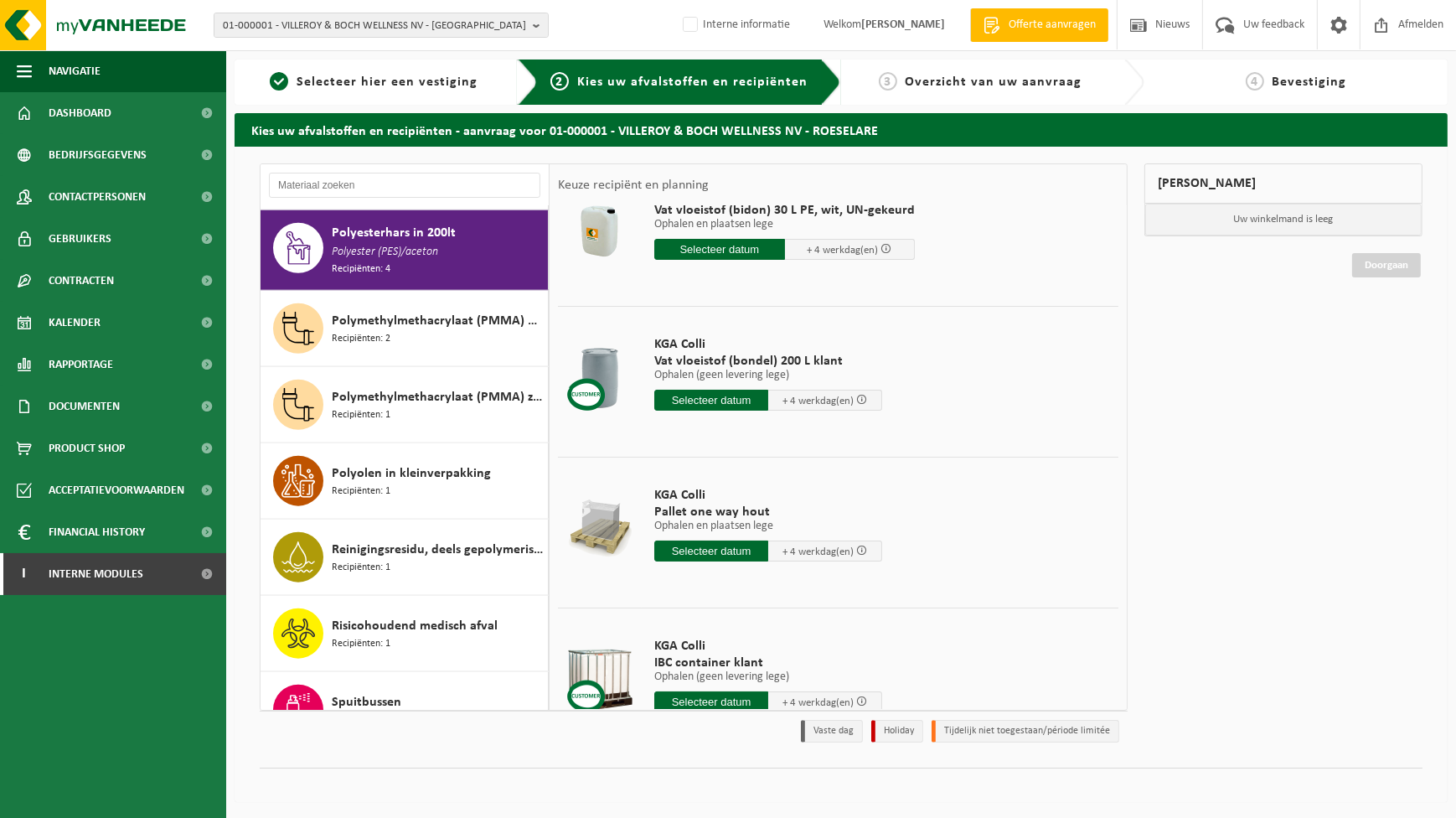
scroll to position [0, 0]
